Goal: Task Accomplishment & Management: Manage account settings

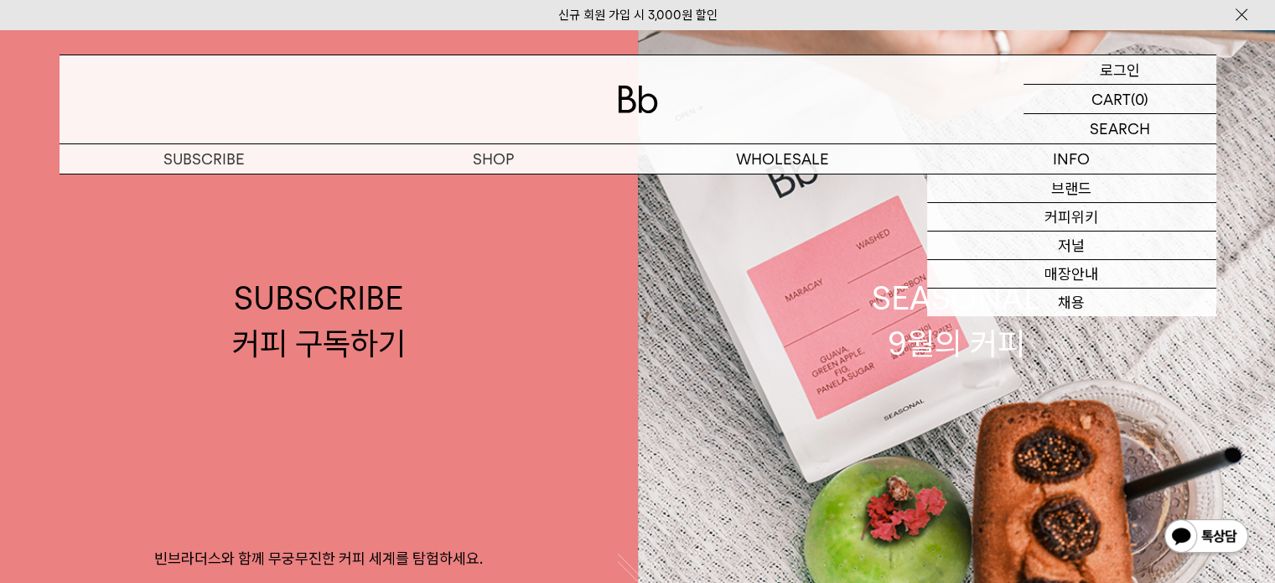
click at [1126, 70] on p "로그인" at bounding box center [1120, 69] width 40 height 29
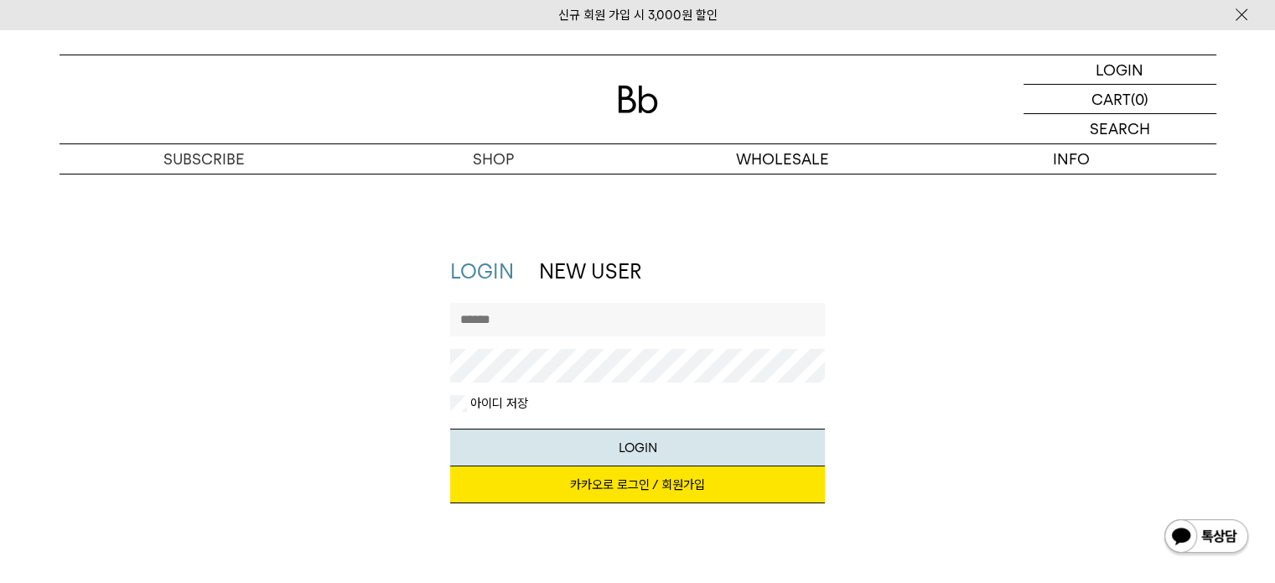
click at [616, 497] on link "카카오로 로그인 / 회원가입" at bounding box center [637, 484] width 375 height 37
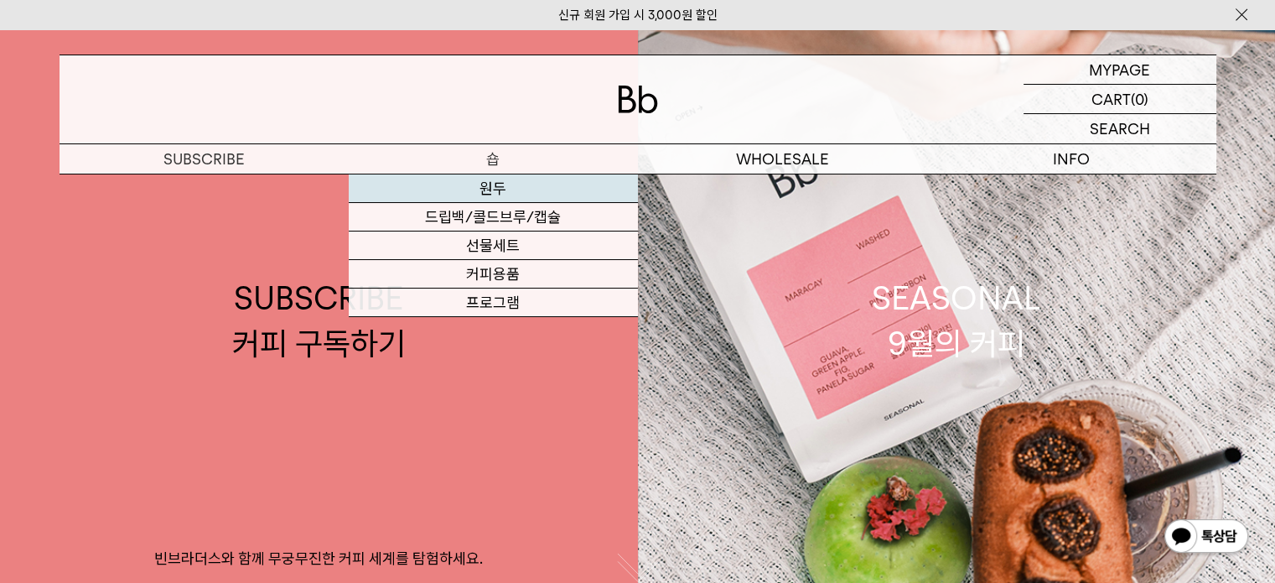
click at [513, 184] on link "원두" at bounding box center [493, 188] width 289 height 29
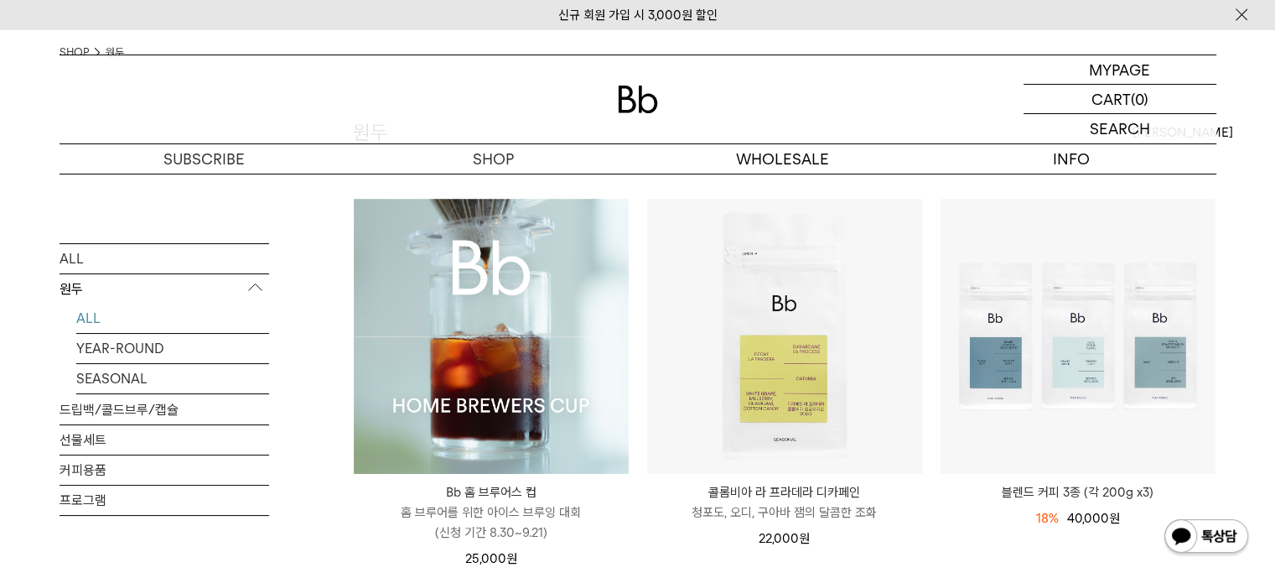
scroll to position [168, 0]
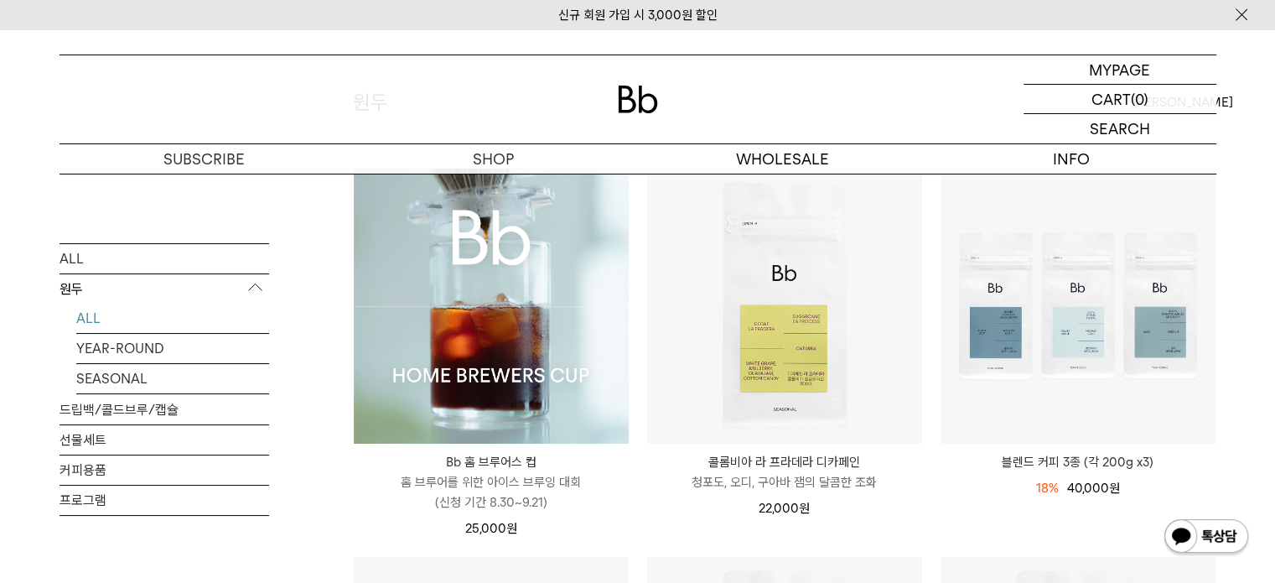
click at [442, 299] on img at bounding box center [491, 306] width 275 height 275
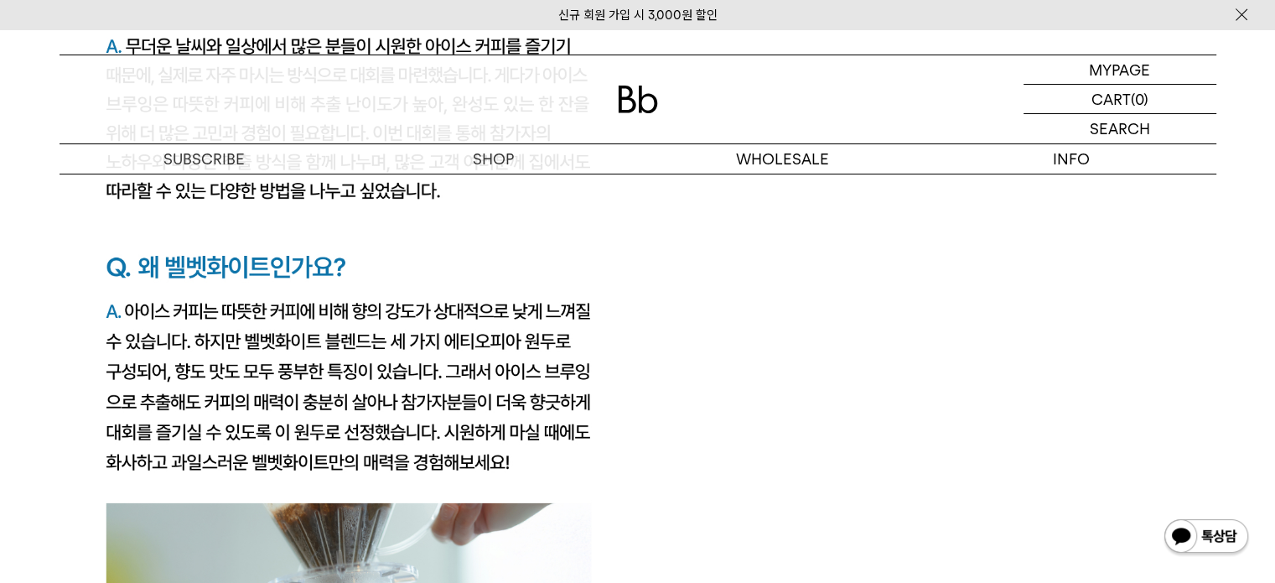
scroll to position [3019, 0]
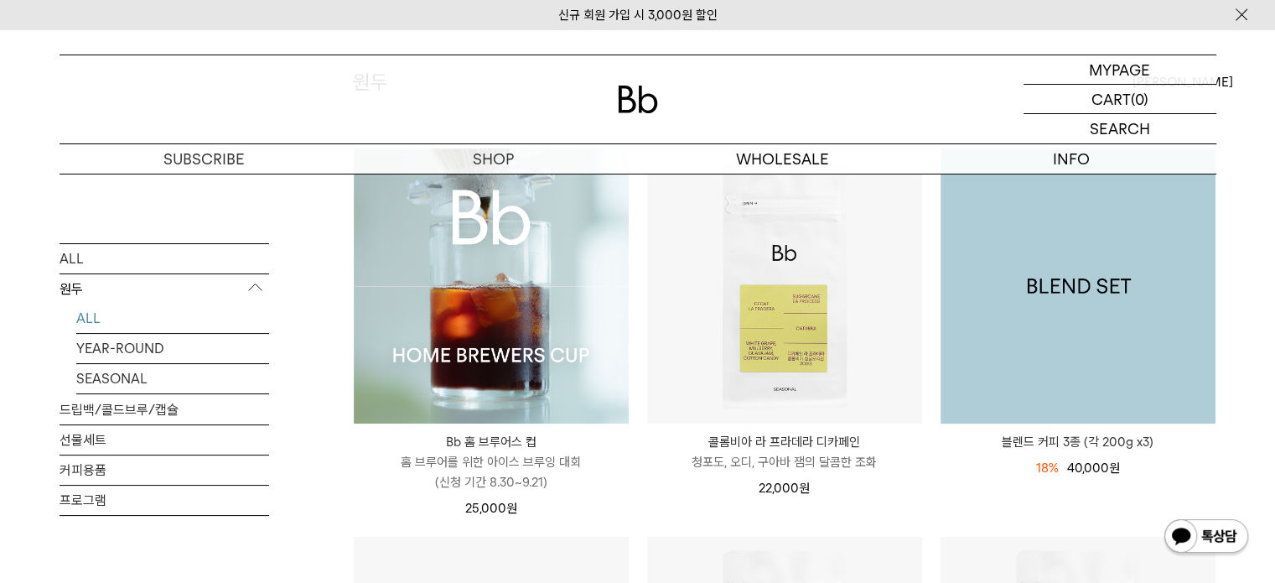
scroll to position [84, 0]
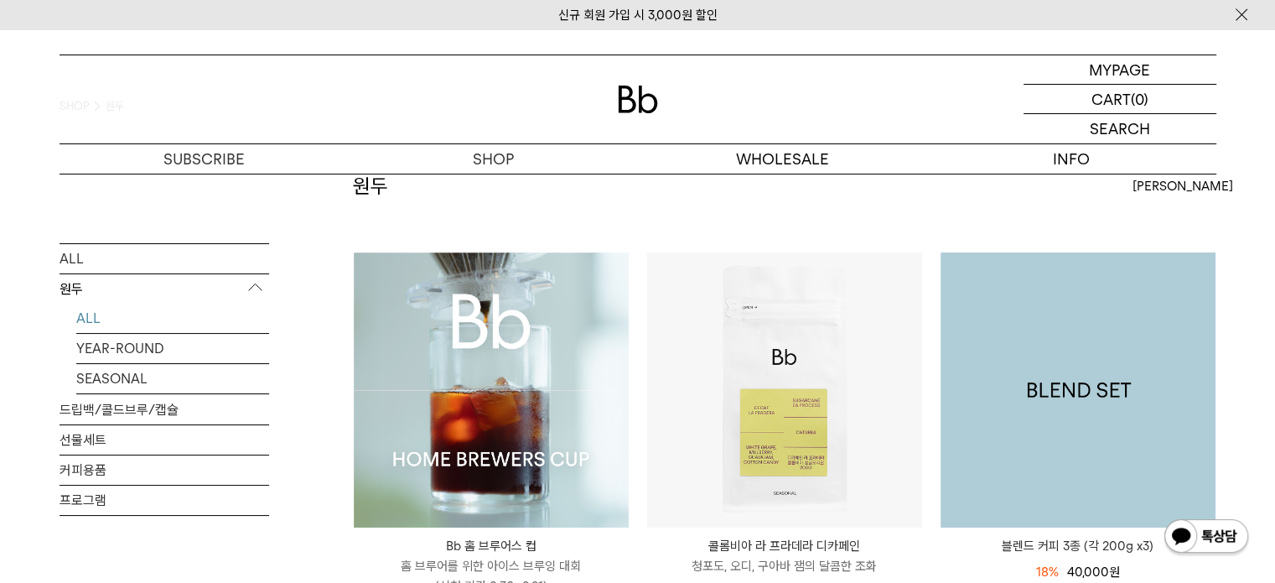
click at [1110, 304] on img at bounding box center [1078, 389] width 275 height 275
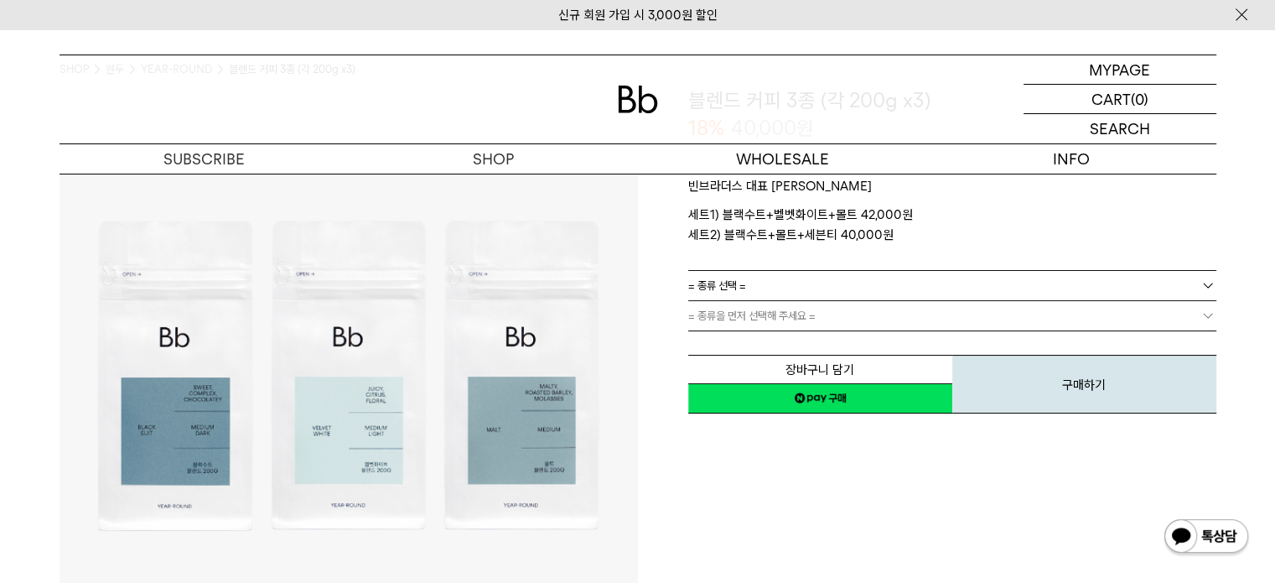
scroll to position [168, 0]
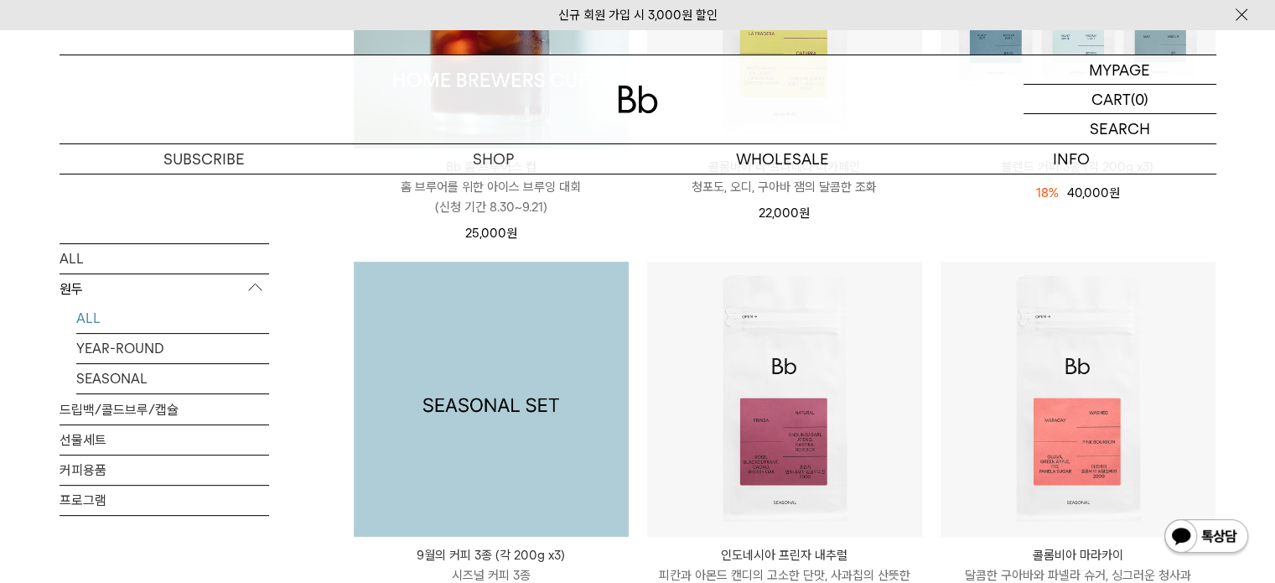
scroll to position [557, 0]
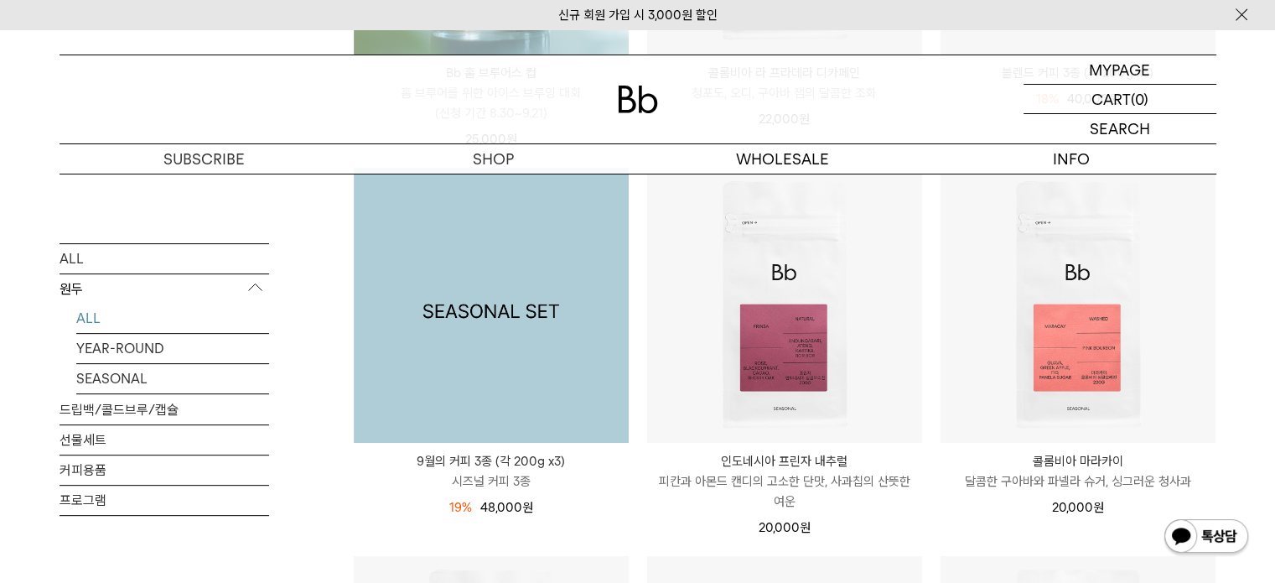
click at [449, 345] on img at bounding box center [491, 305] width 275 height 275
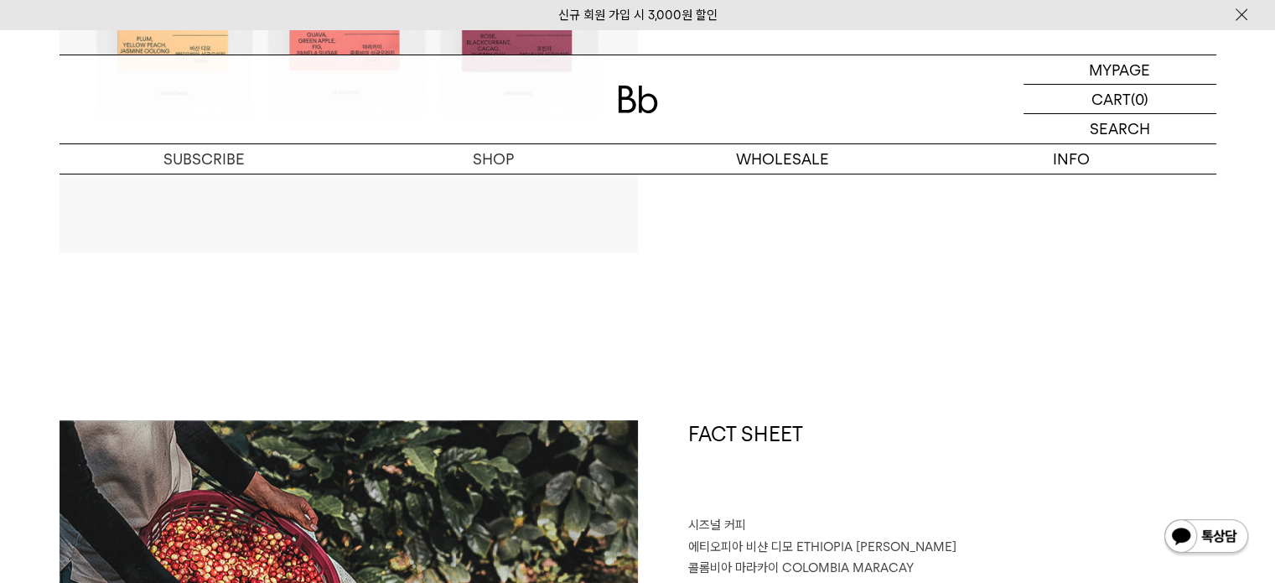
scroll to position [755, 0]
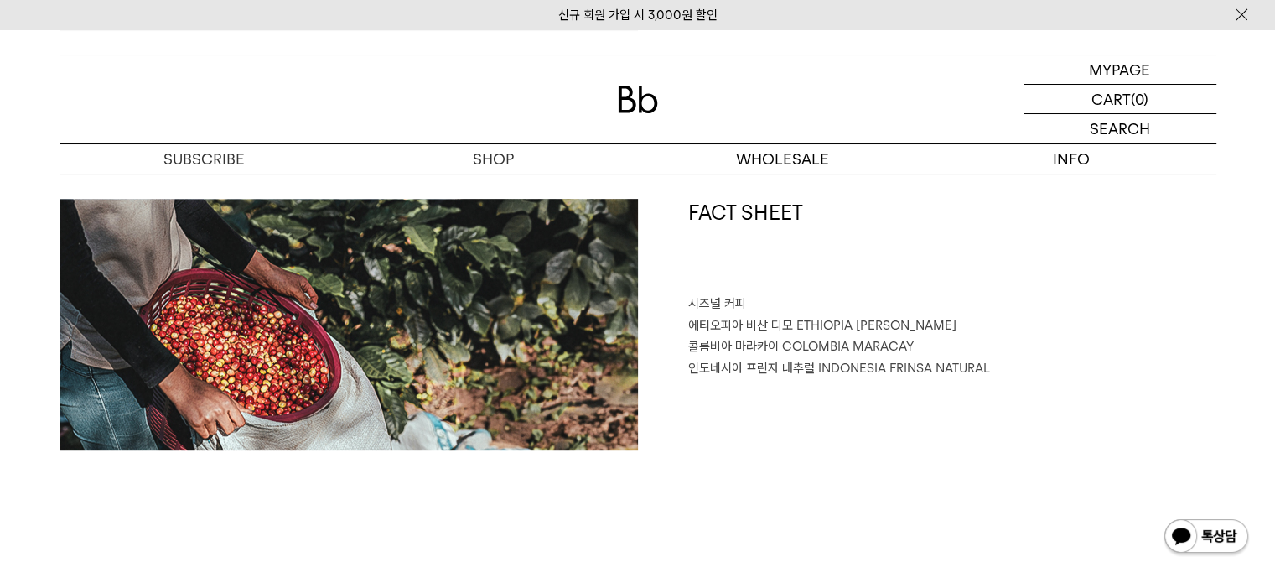
drag, startPoint x: 231, startPoint y: 335, endPoint x: 221, endPoint y: 351, distance: 19.3
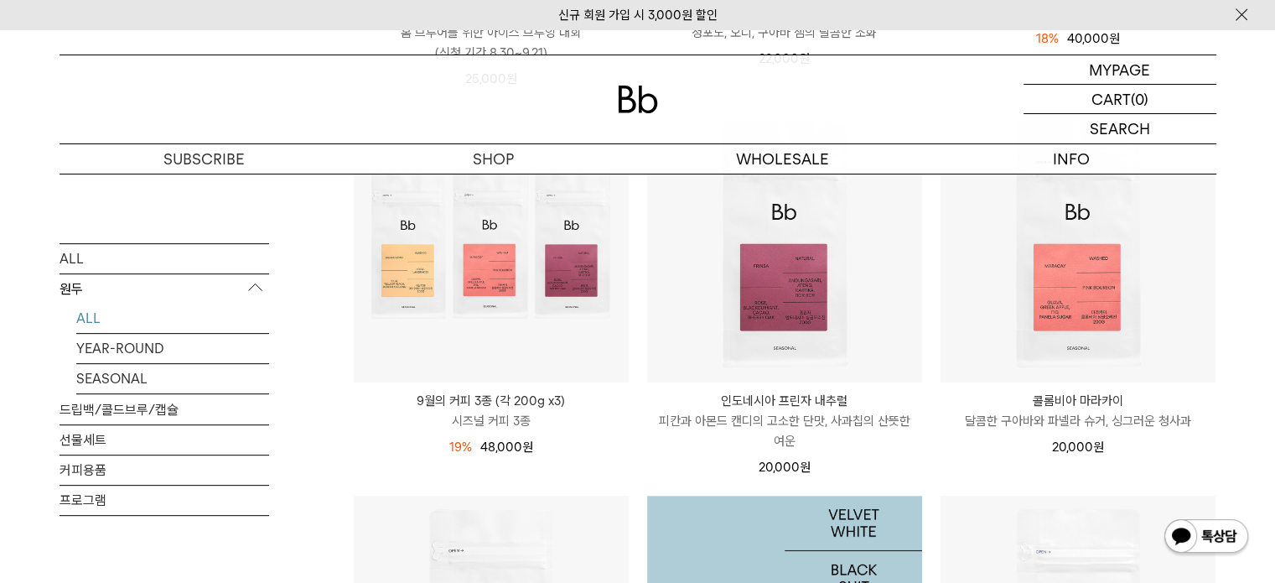
scroll to position [612, 0]
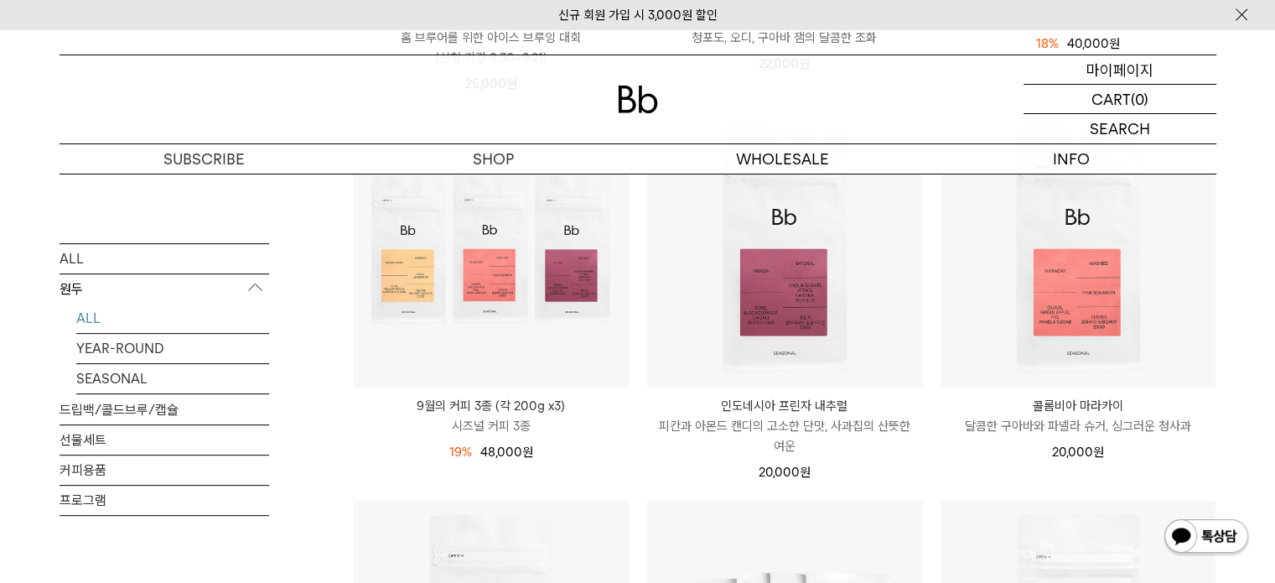
click at [1140, 70] on p "마이페이지" at bounding box center [1120, 69] width 67 height 29
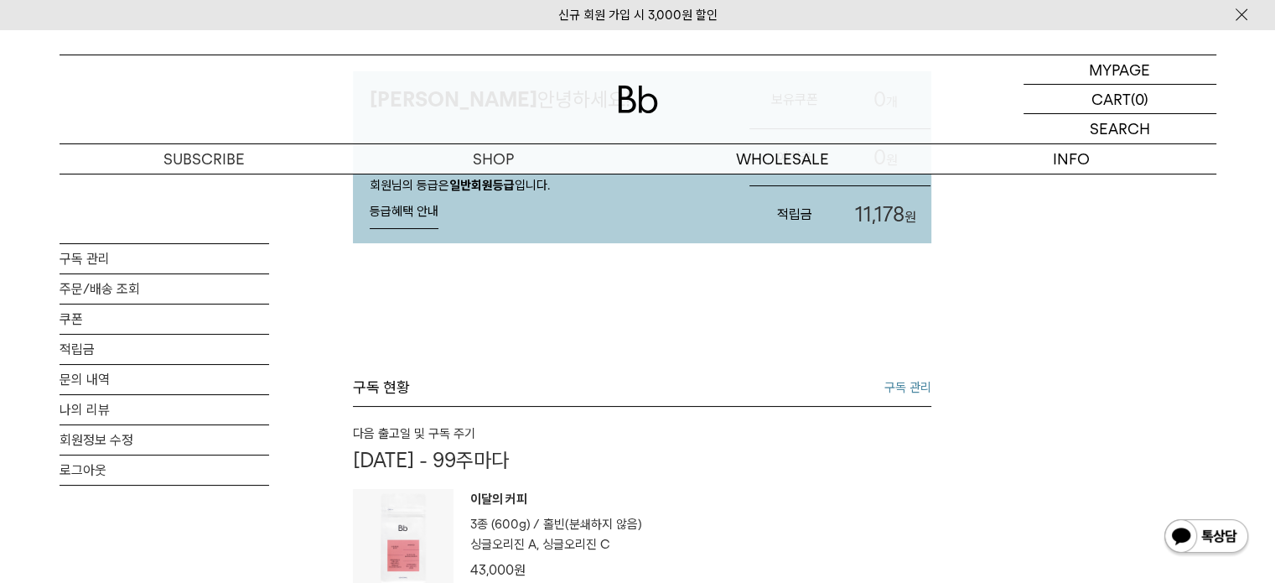
scroll to position [168, 0]
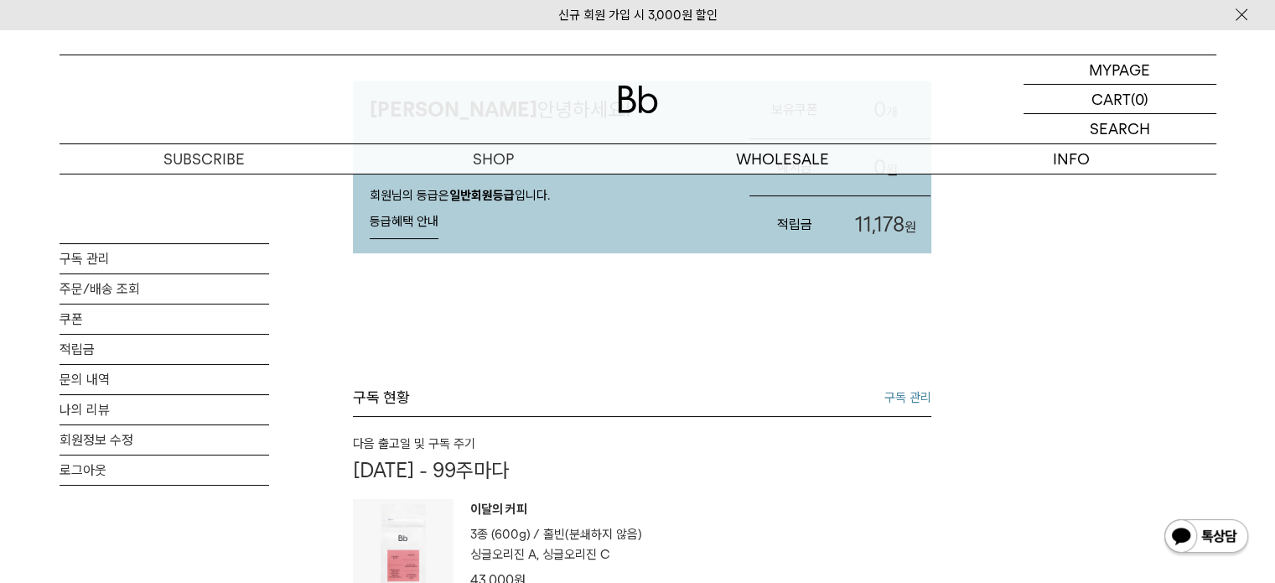
click at [922, 397] on link "구독 관리" at bounding box center [908, 397] width 47 height 20
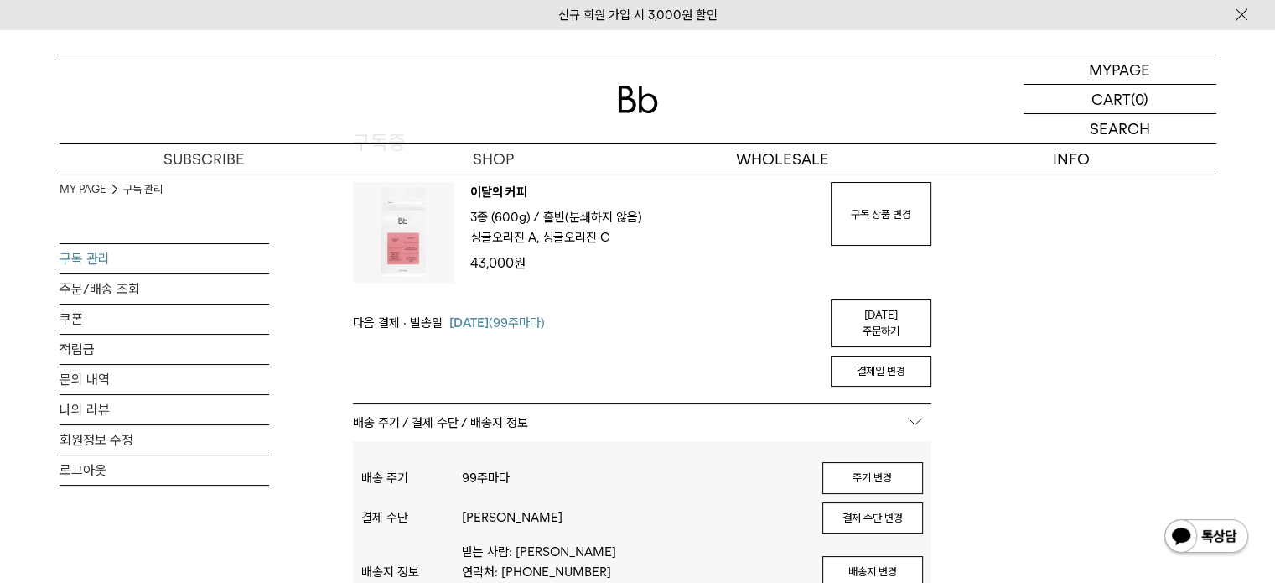
scroll to position [84, 0]
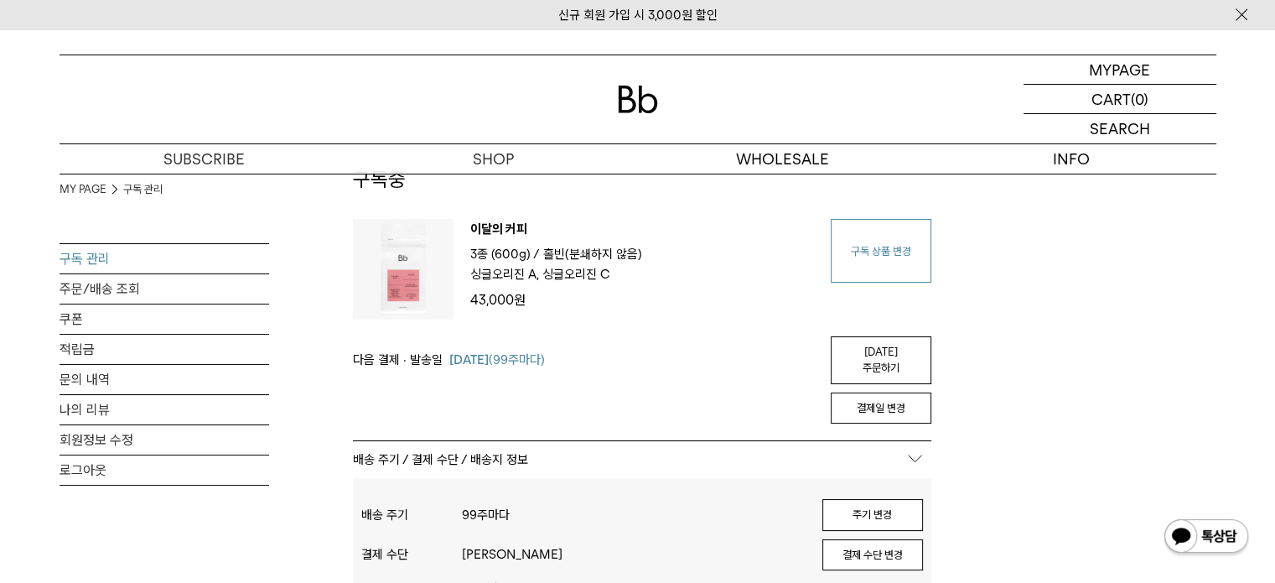
click at [874, 258] on link "구독 상품 변경" at bounding box center [881, 251] width 101 height 64
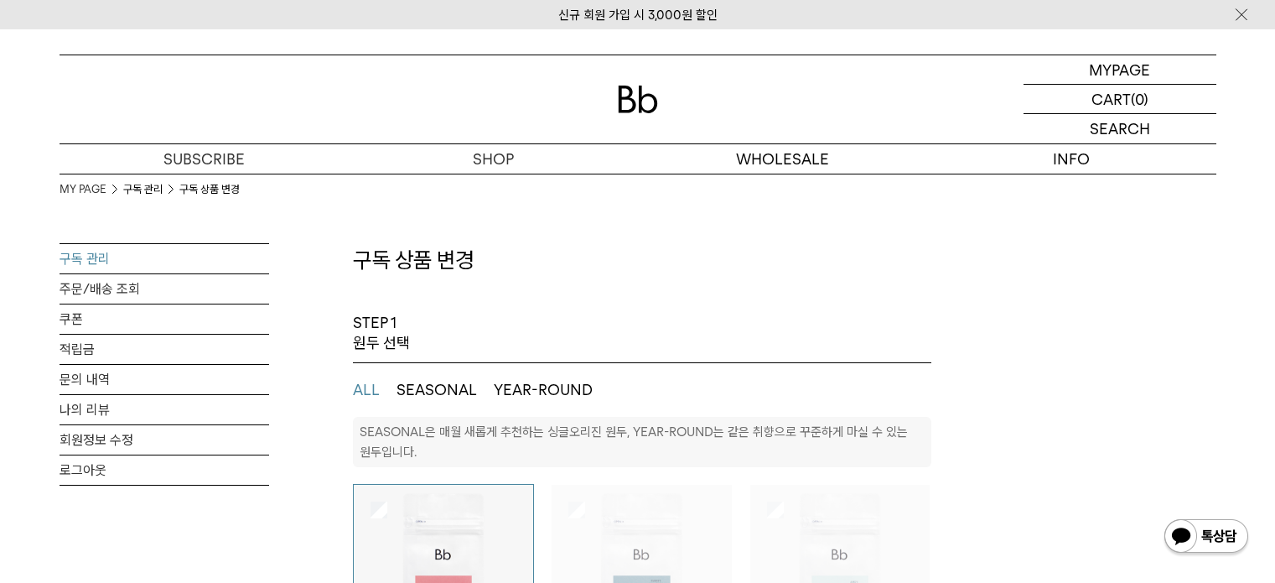
select select "**"
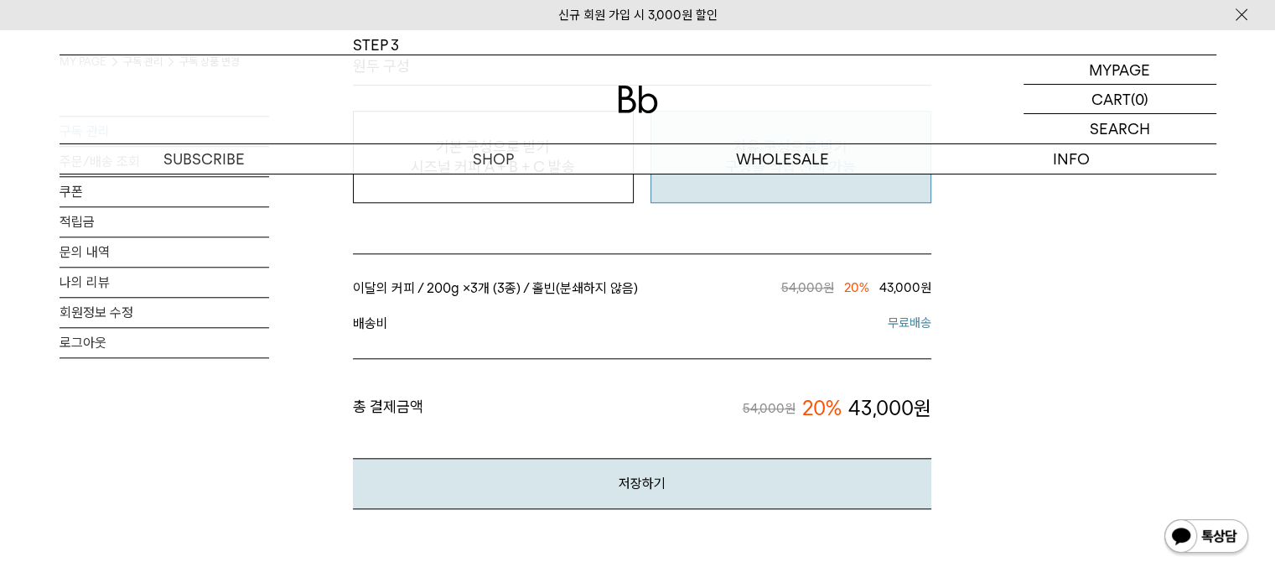
scroll to position [1426, 0]
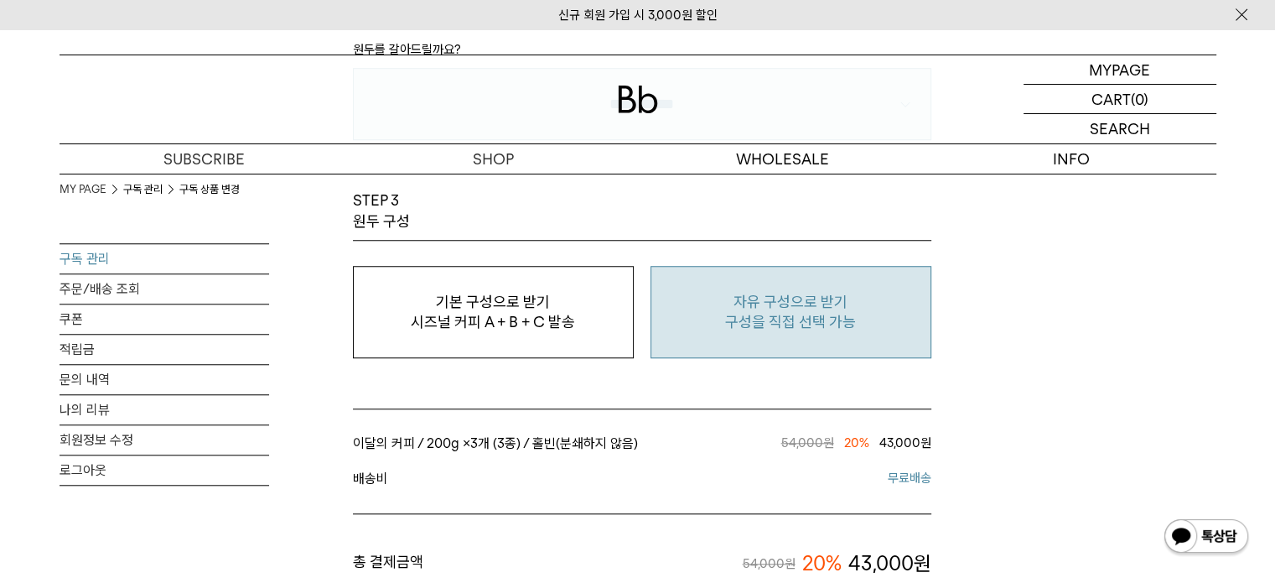
click at [743, 305] on p "자유 구성으로 받기" at bounding box center [791, 302] width 262 height 20
type input "*"
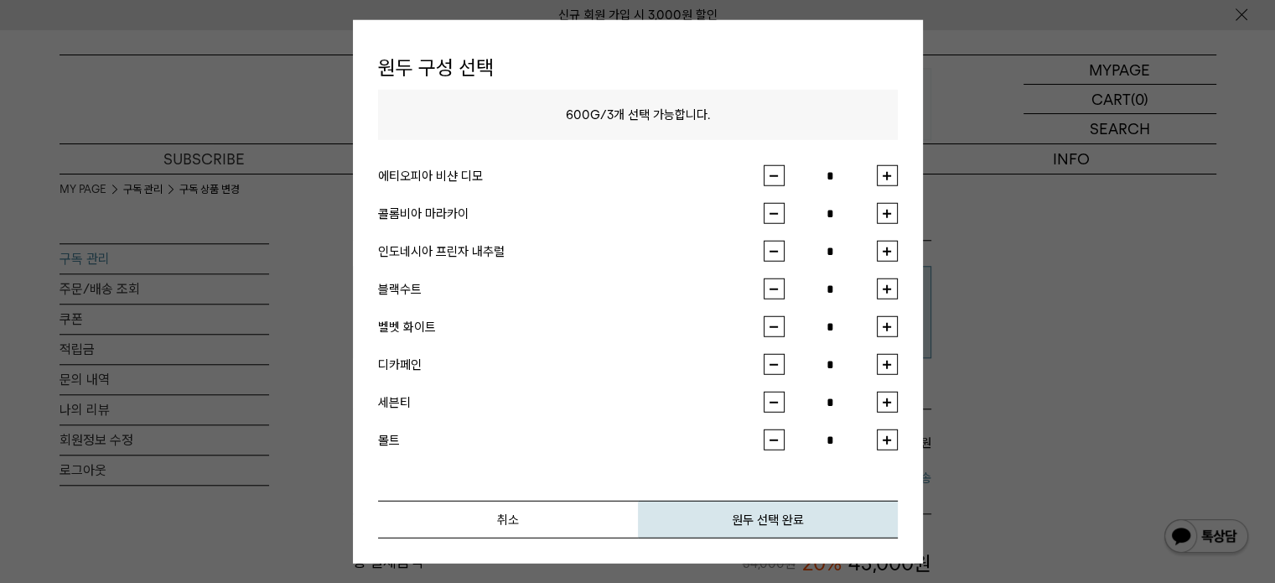
click at [891, 177] on button "button" at bounding box center [887, 175] width 21 height 21
type input "*"
click at [889, 201] on li "에티오피아 비샨 디모 *" at bounding box center [638, 184] width 520 height 38
click at [886, 211] on button "button" at bounding box center [887, 213] width 21 height 21
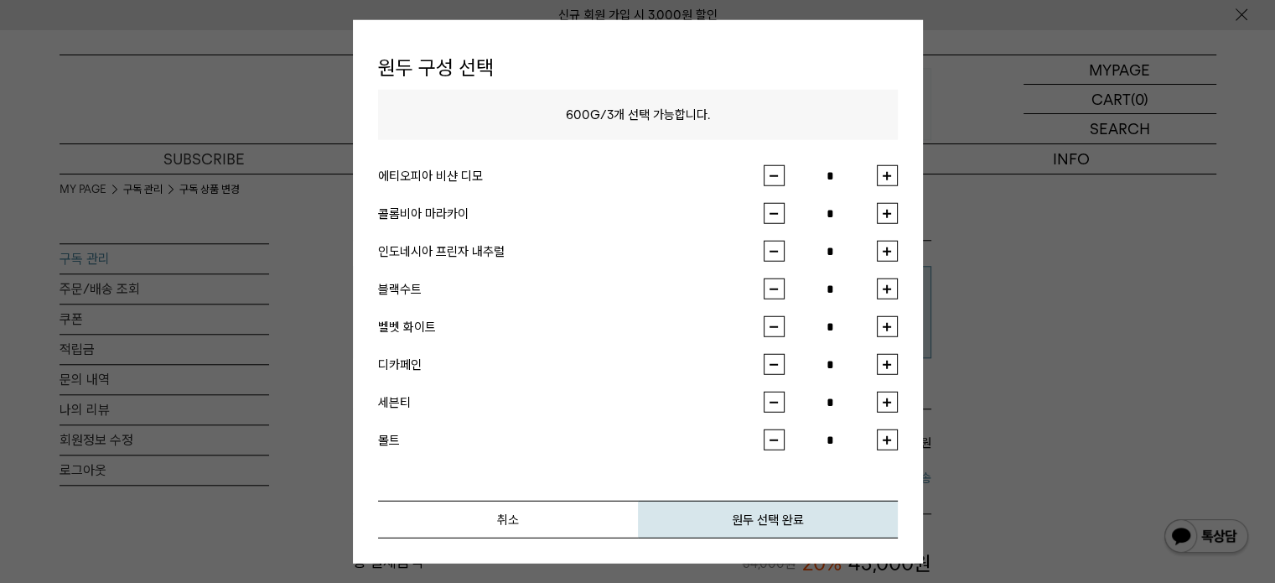
type input "*"
click at [789, 529] on button "원두 선택 완료" at bounding box center [768, 520] width 260 height 38
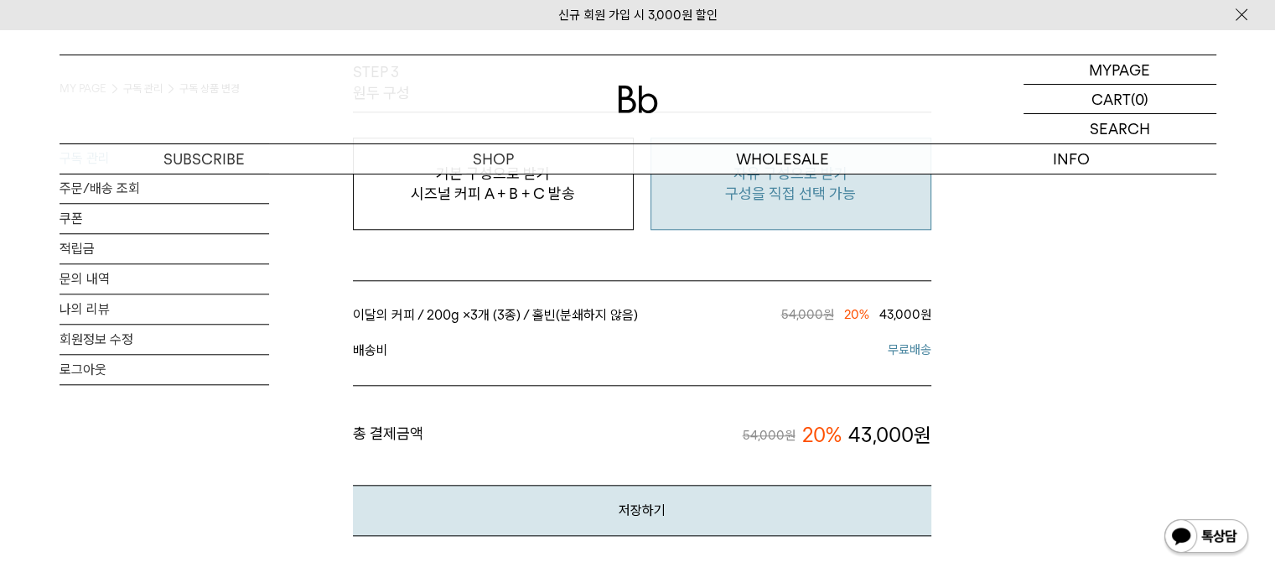
scroll to position [1677, 0]
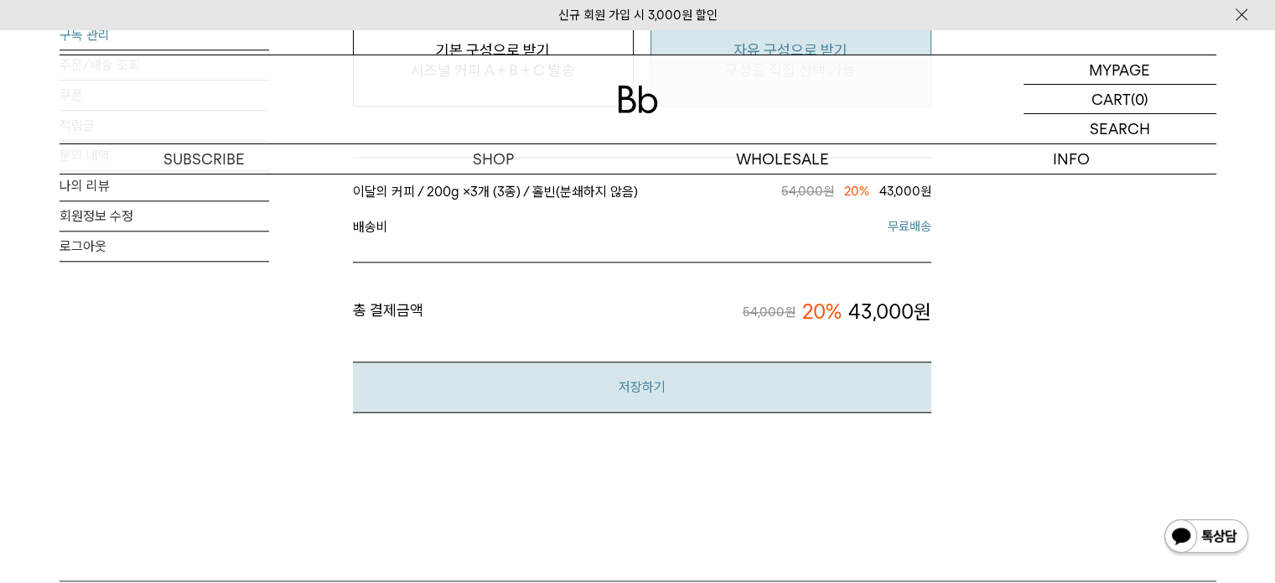
click at [879, 405] on button "저장하기" at bounding box center [642, 386] width 579 height 51
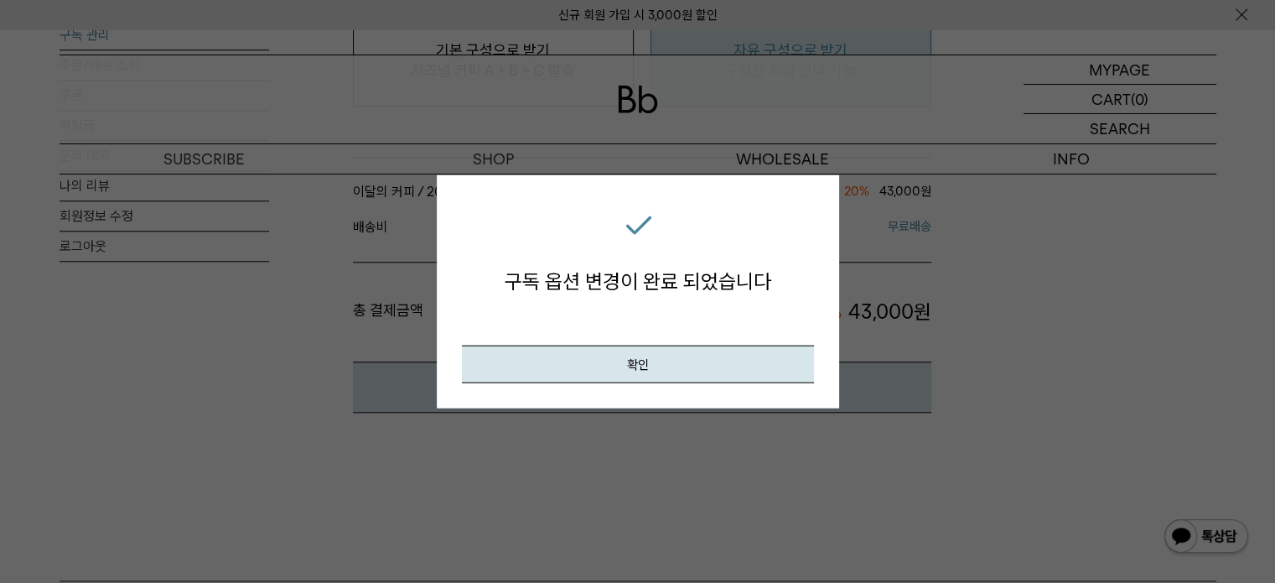
click at [760, 385] on div "구독 옵션 변경이 완료 되었습니다 확인" at bounding box center [638, 291] width 403 height 234
click at [761, 374] on button "확인" at bounding box center [638, 364] width 352 height 38
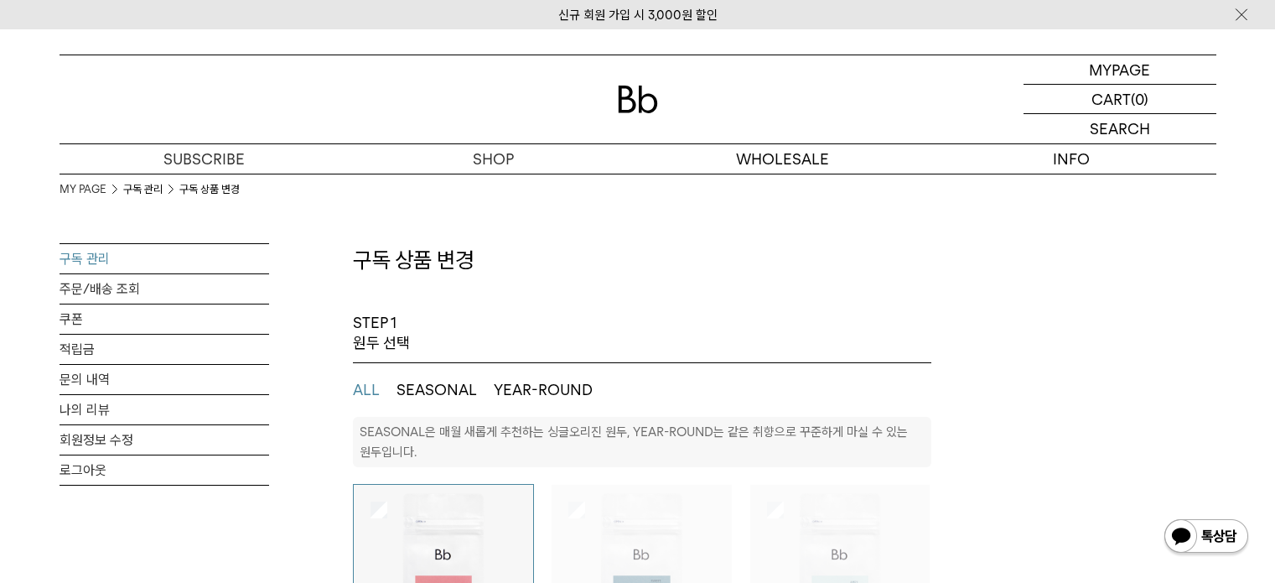
select select "**"
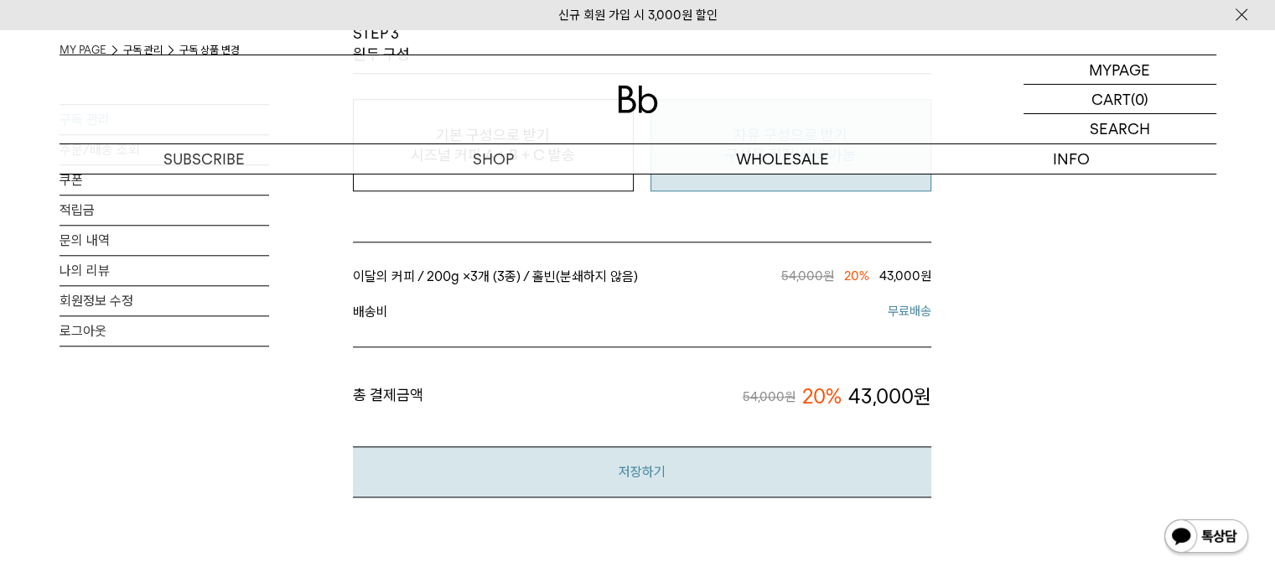
scroll to position [1593, 0]
click at [688, 464] on button "저장하기" at bounding box center [642, 470] width 579 height 51
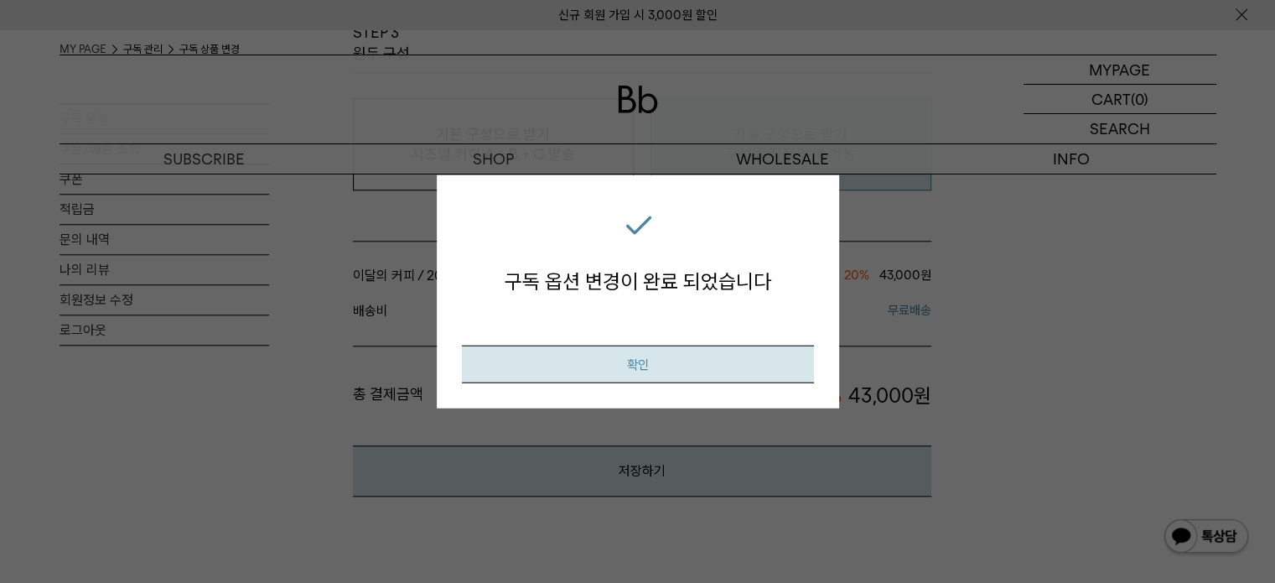
click at [674, 379] on button "확인" at bounding box center [638, 364] width 352 height 38
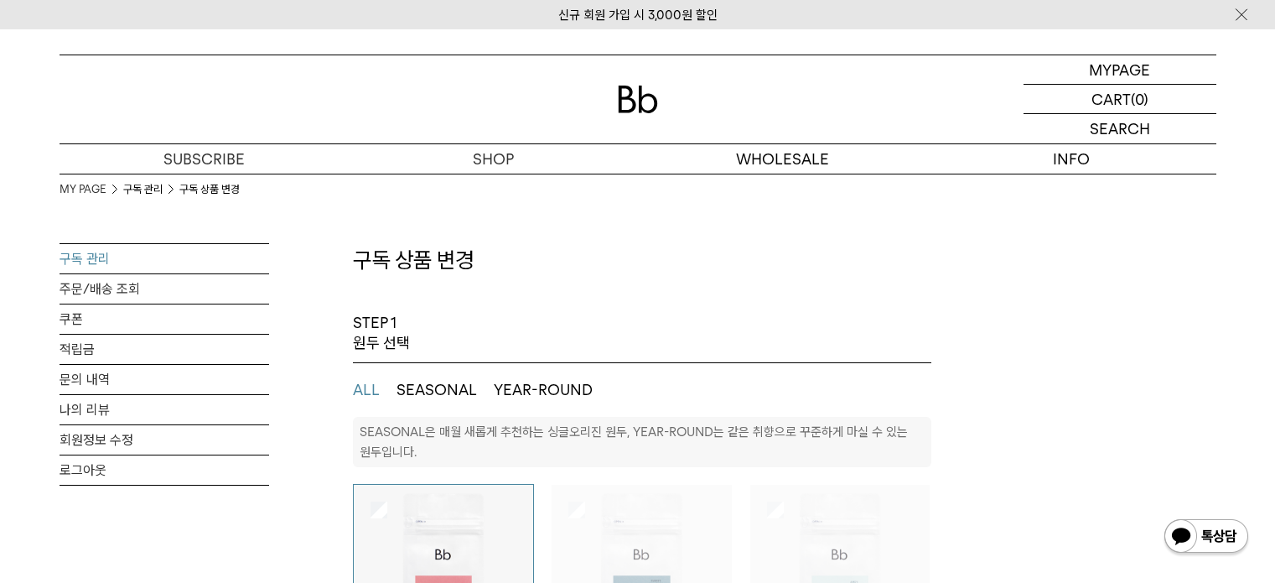
select select "**"
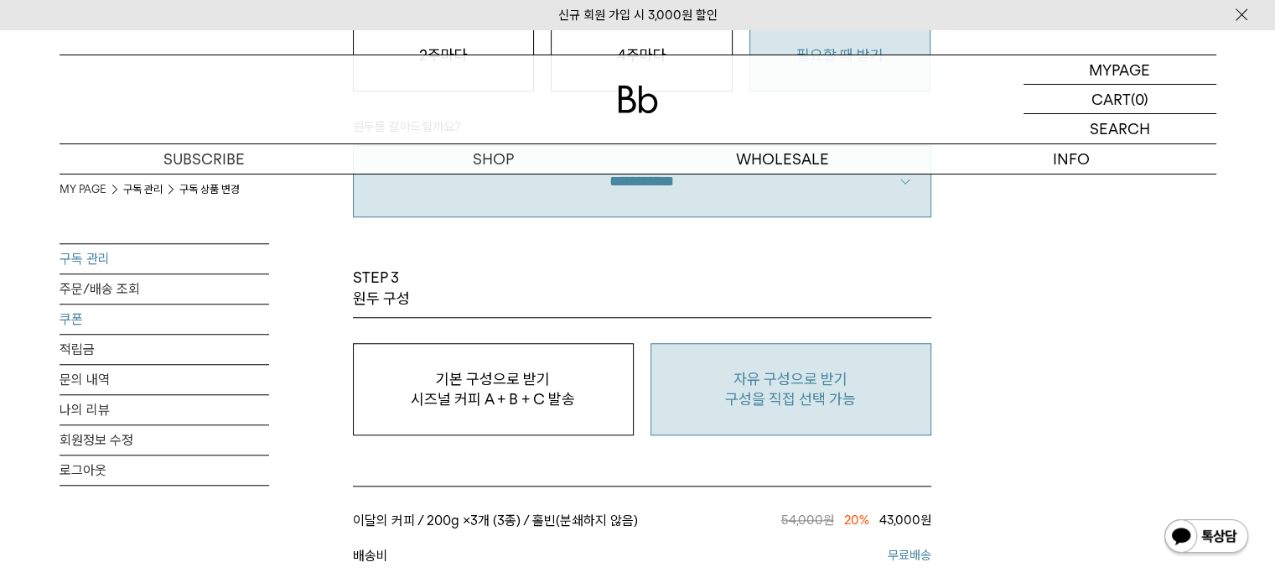
scroll to position [1342, 0]
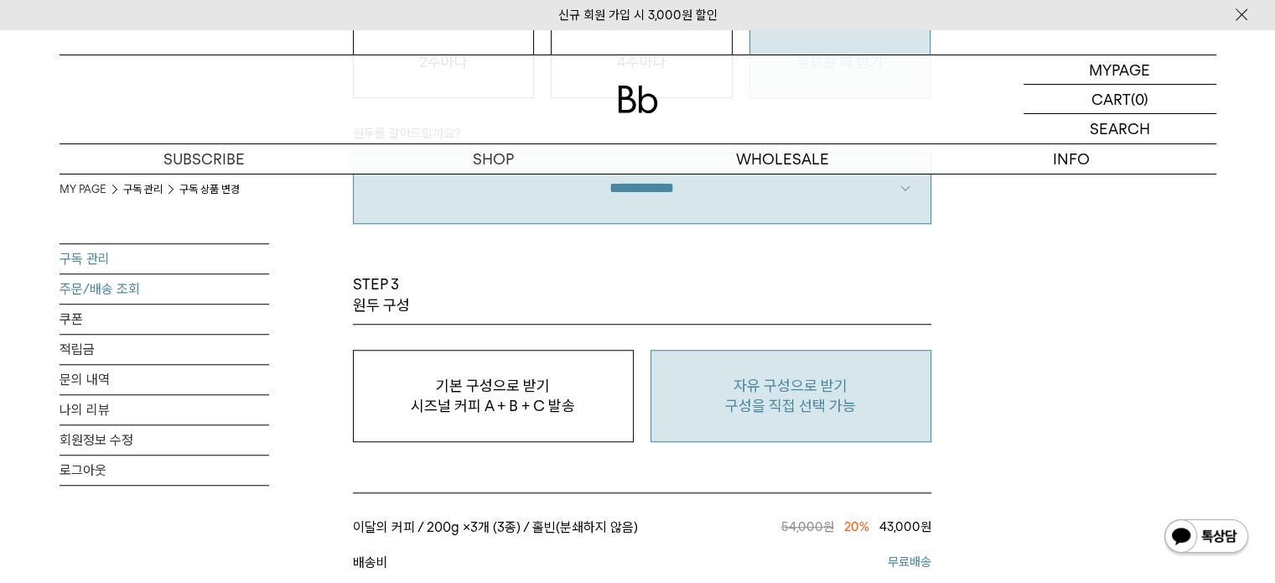
click at [158, 291] on link "주문/배송 조회" at bounding box center [165, 288] width 210 height 29
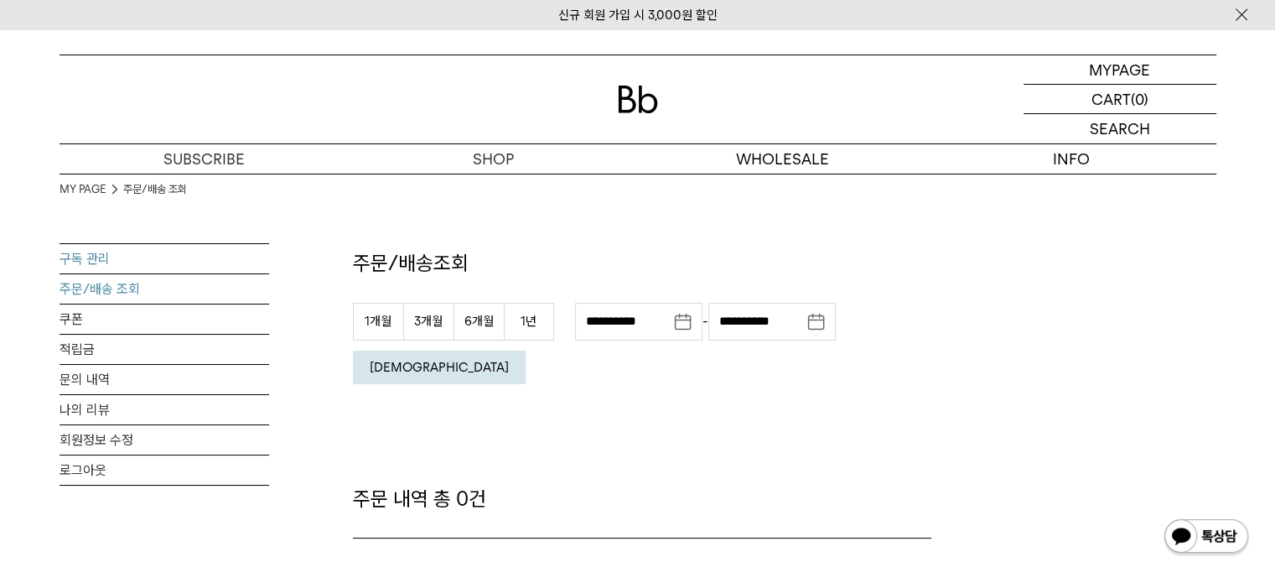
click at [70, 244] on link "구독 관리" at bounding box center [165, 258] width 210 height 29
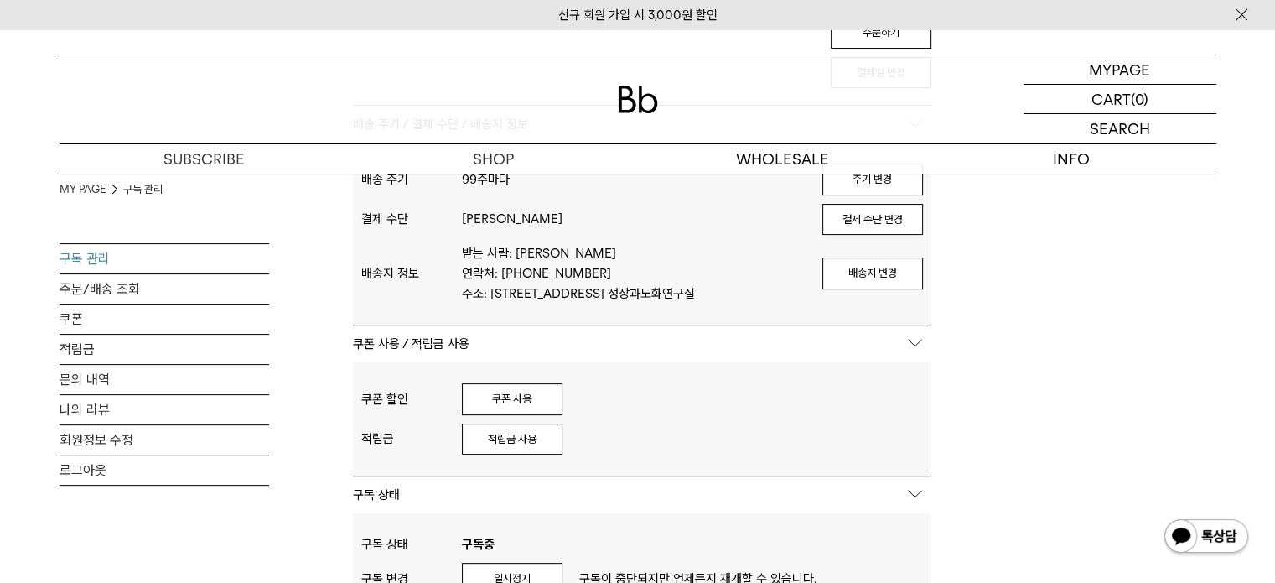
scroll to position [84, 0]
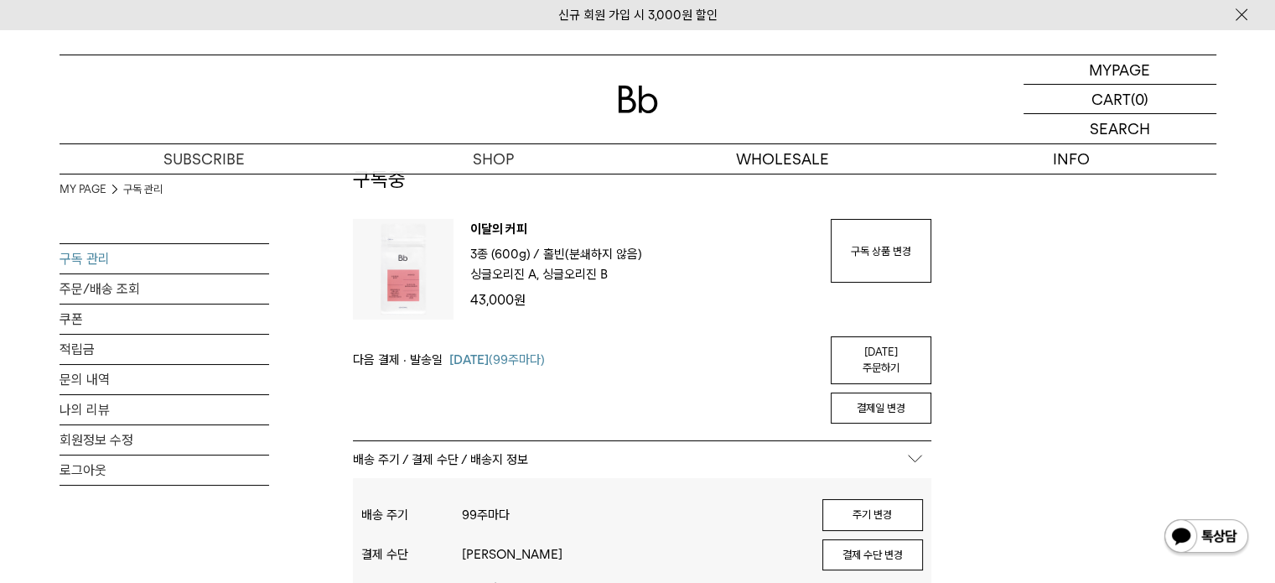
drag, startPoint x: 853, startPoint y: 341, endPoint x: 718, endPoint y: 66, distance: 306.4
click at [853, 342] on link "오늘 주문하기" at bounding box center [881, 360] width 101 height 48
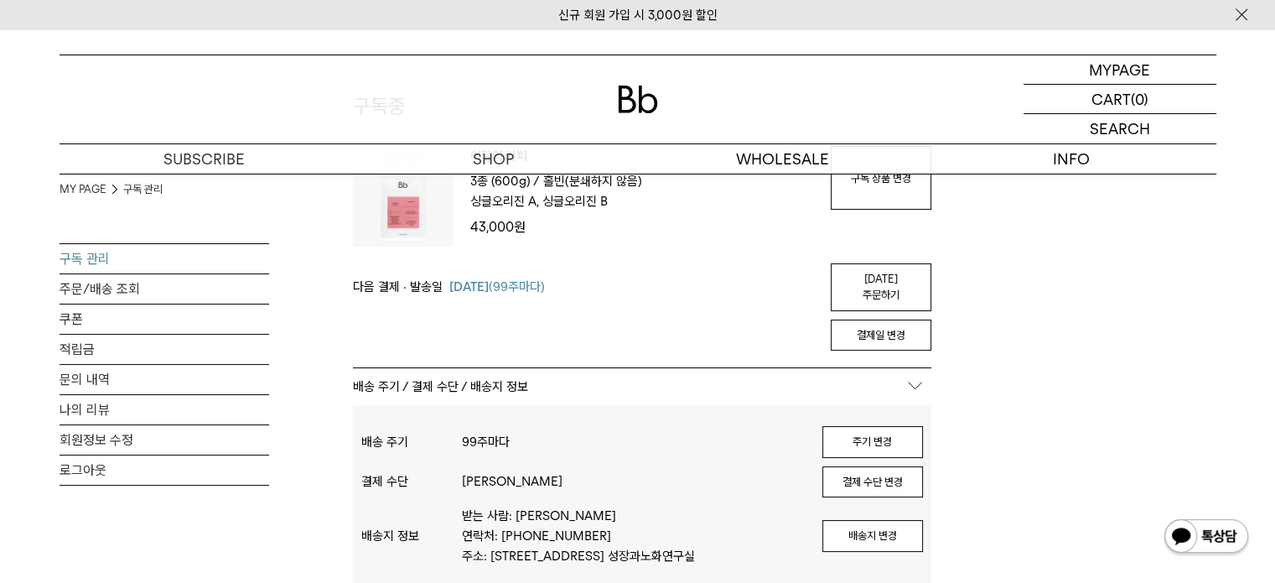
scroll to position [0, 0]
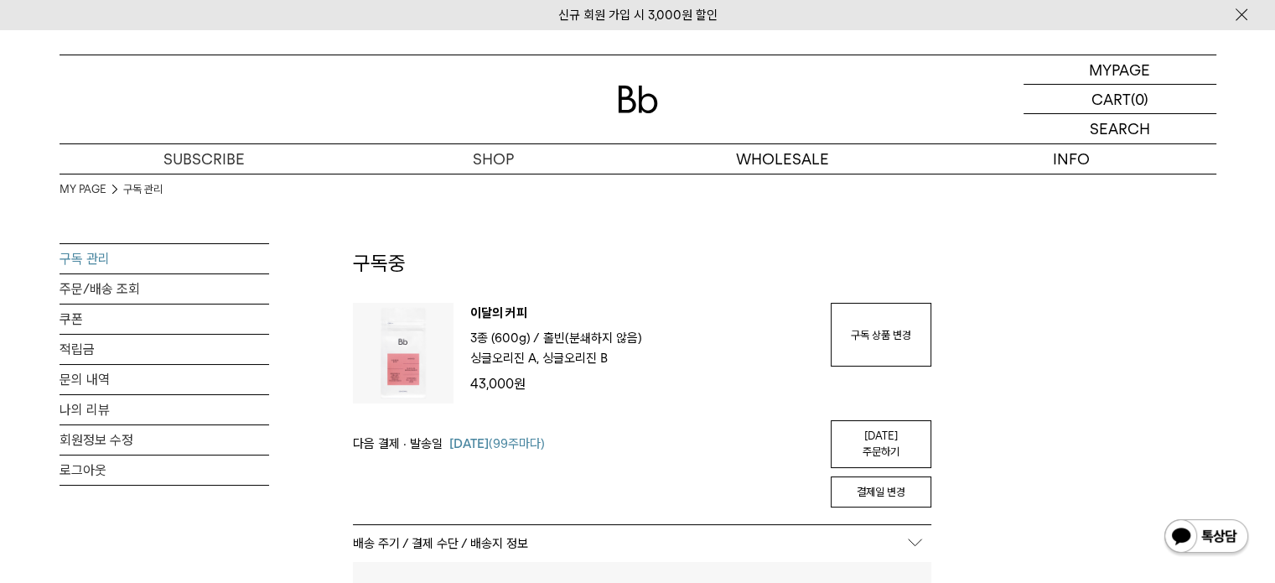
click at [870, 427] on link "[DATE] 주문하기" at bounding box center [881, 444] width 101 height 48
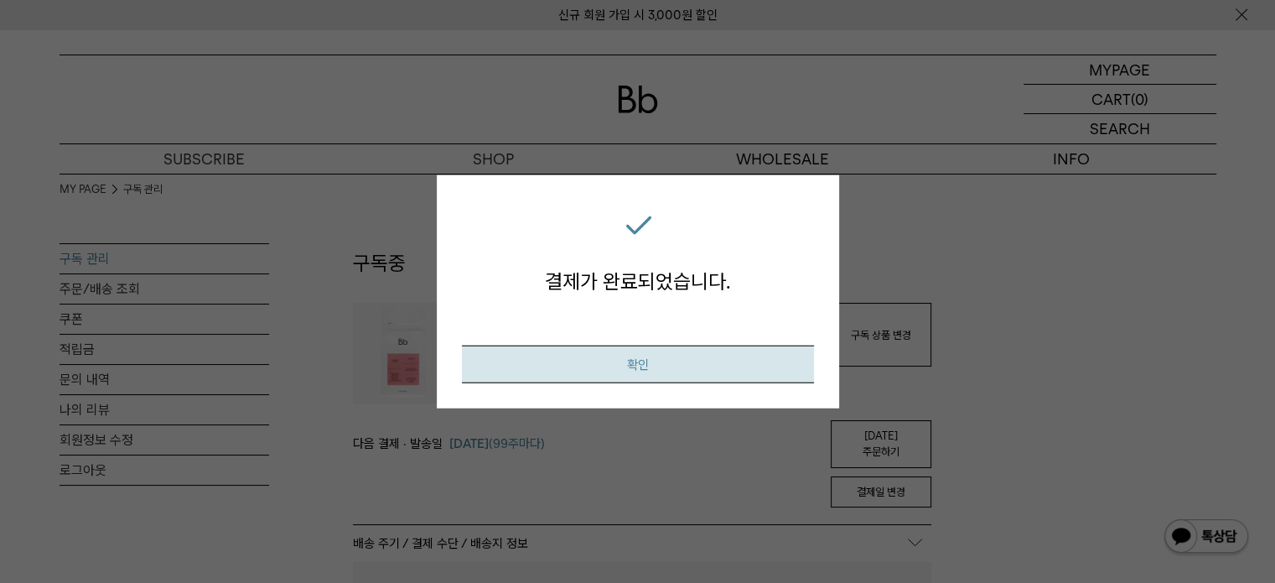
click at [678, 371] on button "확인" at bounding box center [638, 364] width 352 height 38
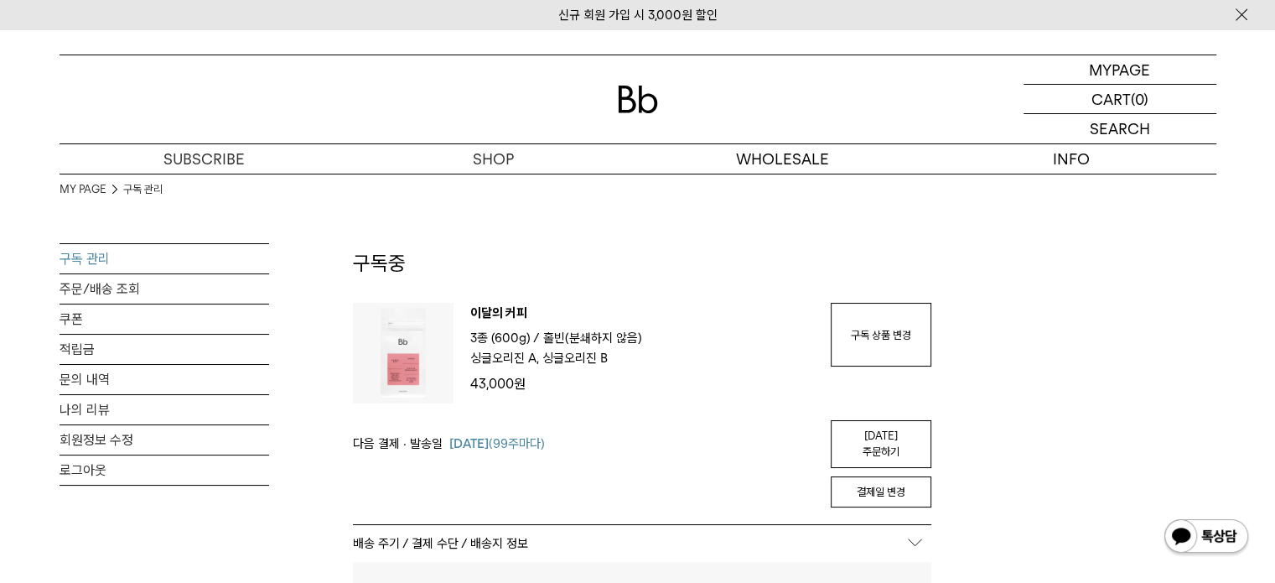
scroll to position [168, 0]
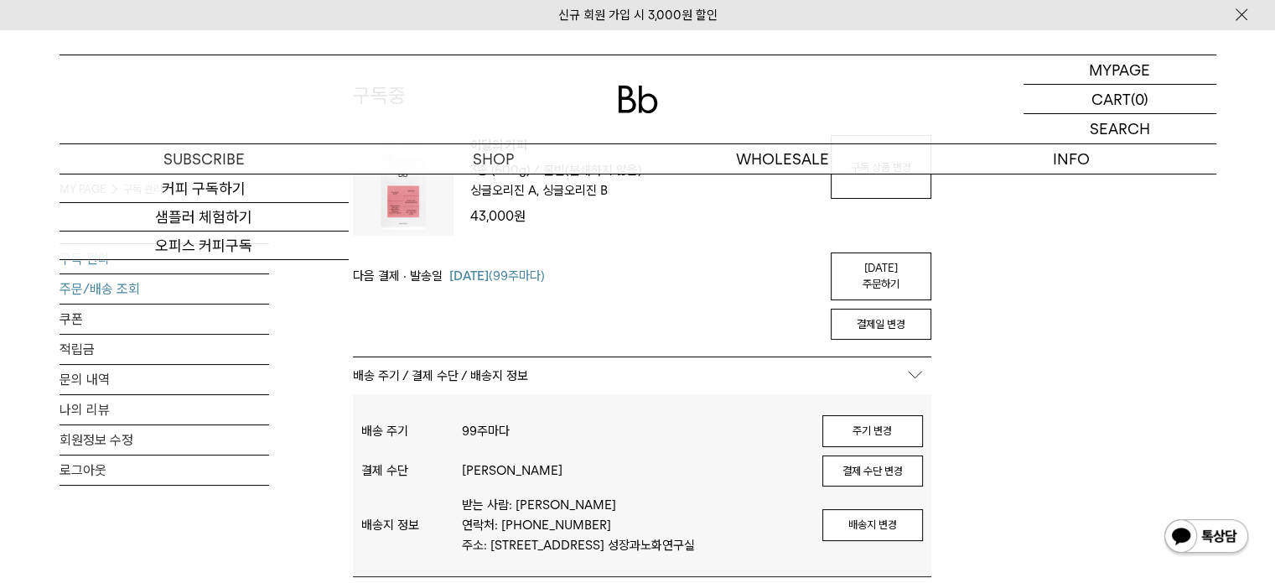
click at [141, 295] on link "주문/배송 조회" at bounding box center [165, 288] width 210 height 29
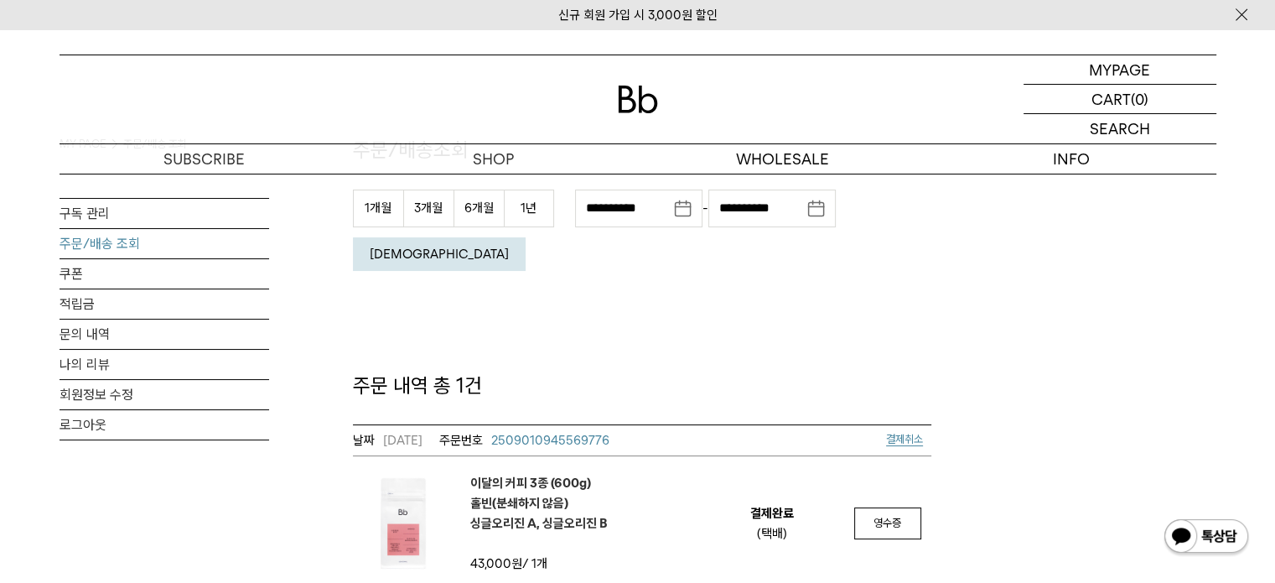
scroll to position [168, 0]
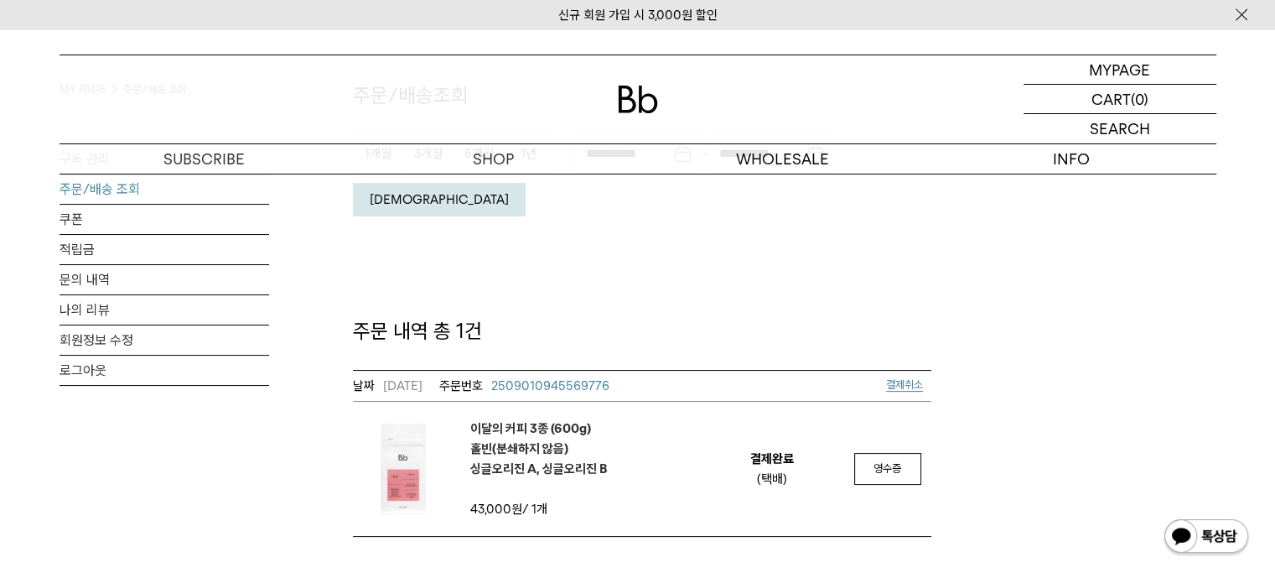
click at [454, 418] on div "이달의 커피 3종 (600g) 홀빈(분쇄하지 않음) 싱글오리진 A, 싱글오리진 B" at bounding box center [531, 448] width 154 height 60
click at [412, 418] on img at bounding box center [403, 468] width 101 height 101
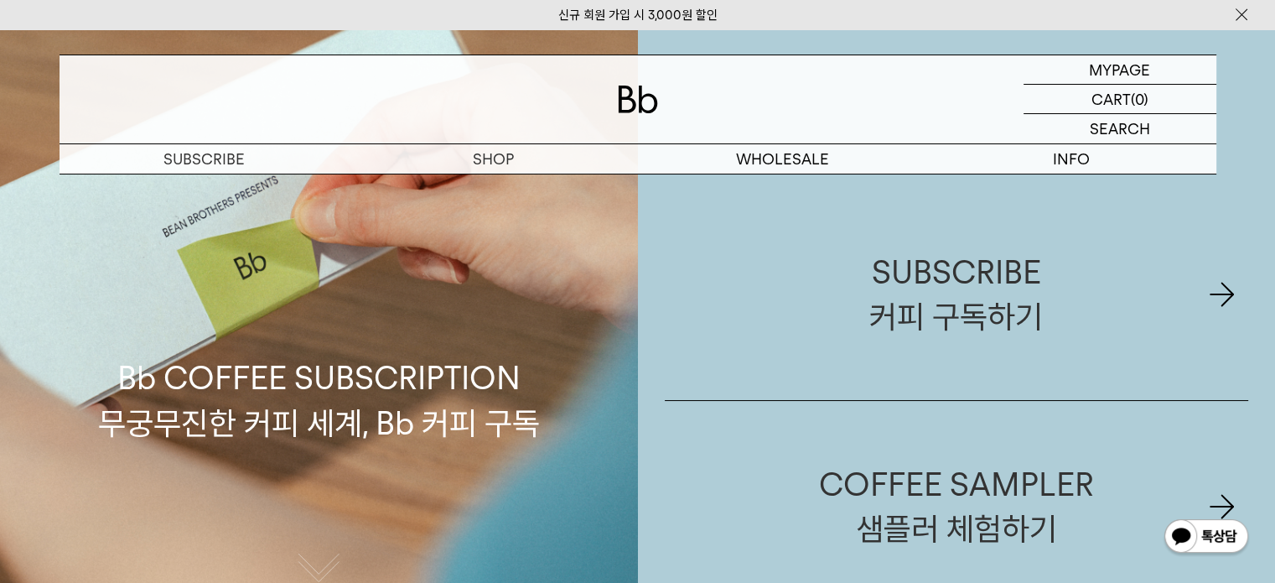
scroll to position [335, 0]
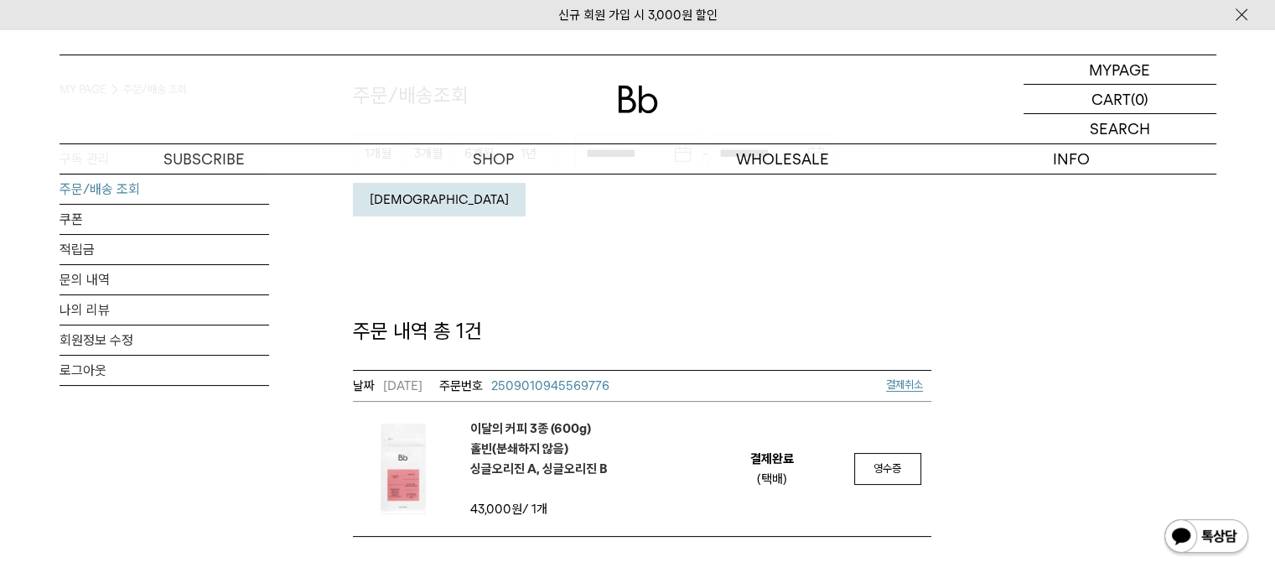
click at [557, 418] on em "이달의 커피 3종 (600g) 홀빈(분쇄하지 않음) 싱글오리진 A, 싱글오리진 B" at bounding box center [539, 448] width 138 height 60
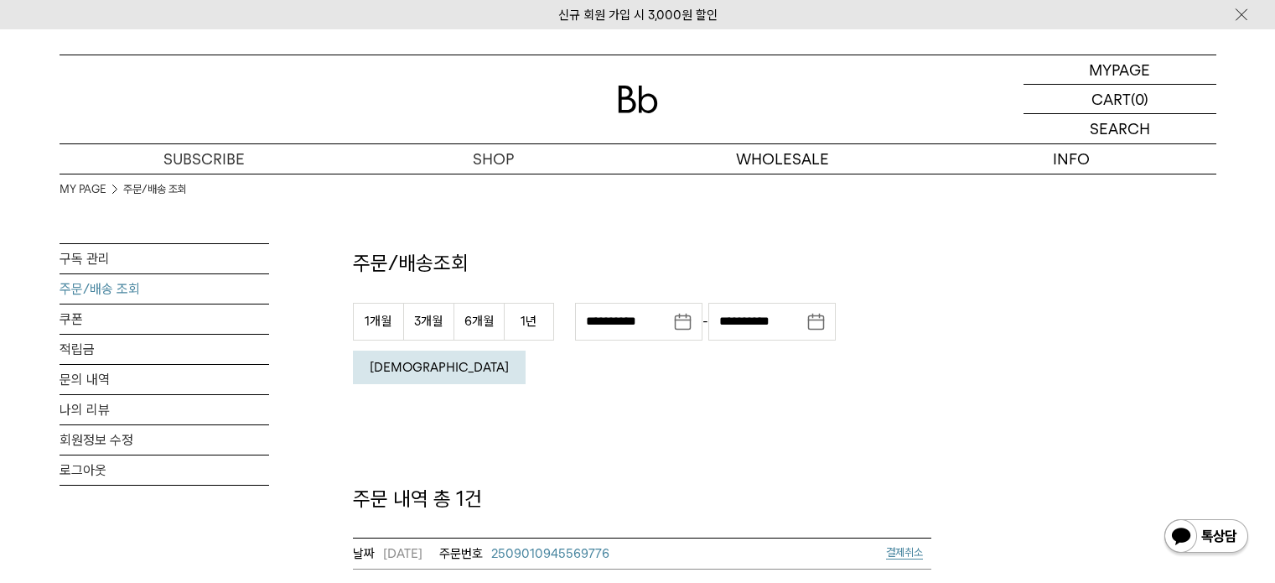
scroll to position [168, 0]
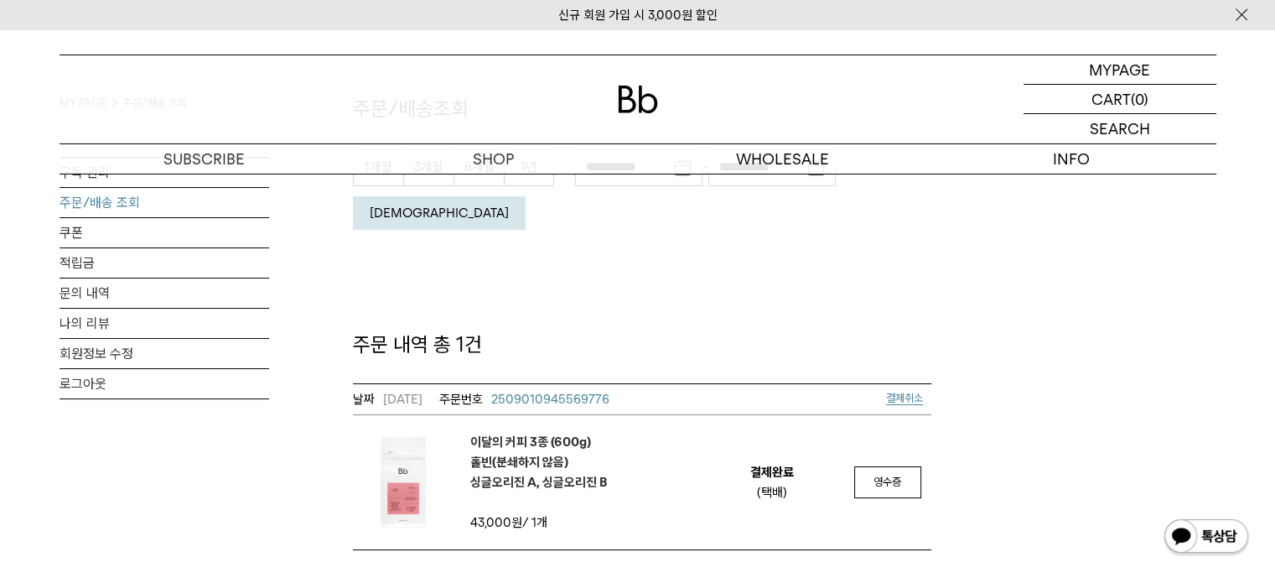
click at [869, 447] on td "영수증" at bounding box center [887, 482] width 87 height 134
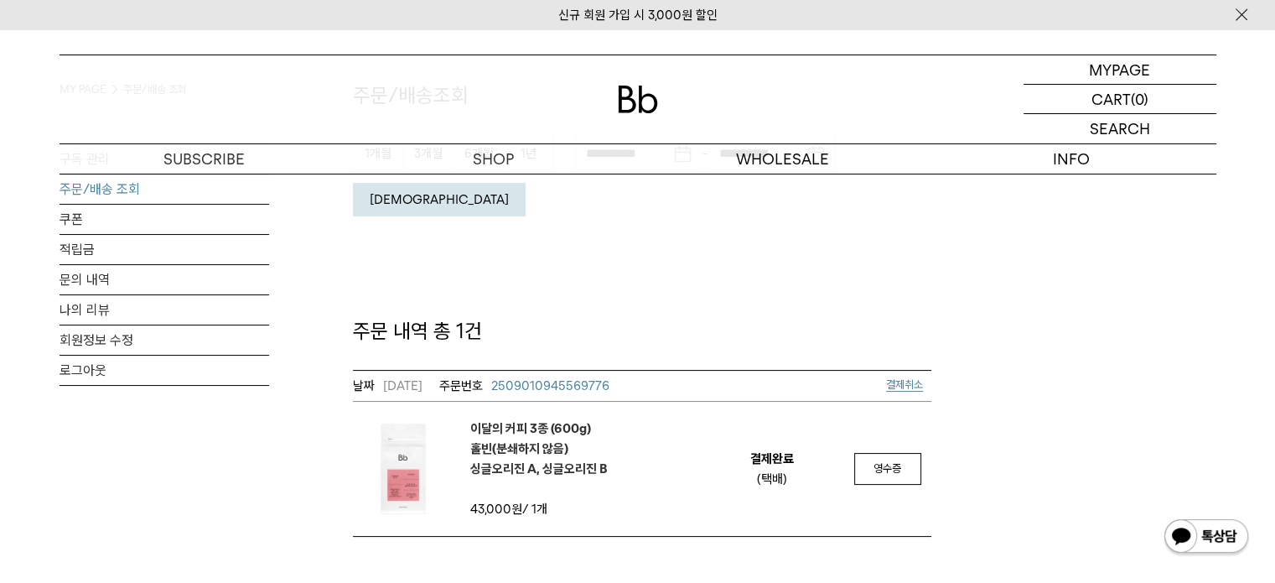
scroll to position [0, 0]
click at [879, 462] on span "영수증" at bounding box center [888, 468] width 28 height 13
